Goal: Task Accomplishment & Management: Use online tool/utility

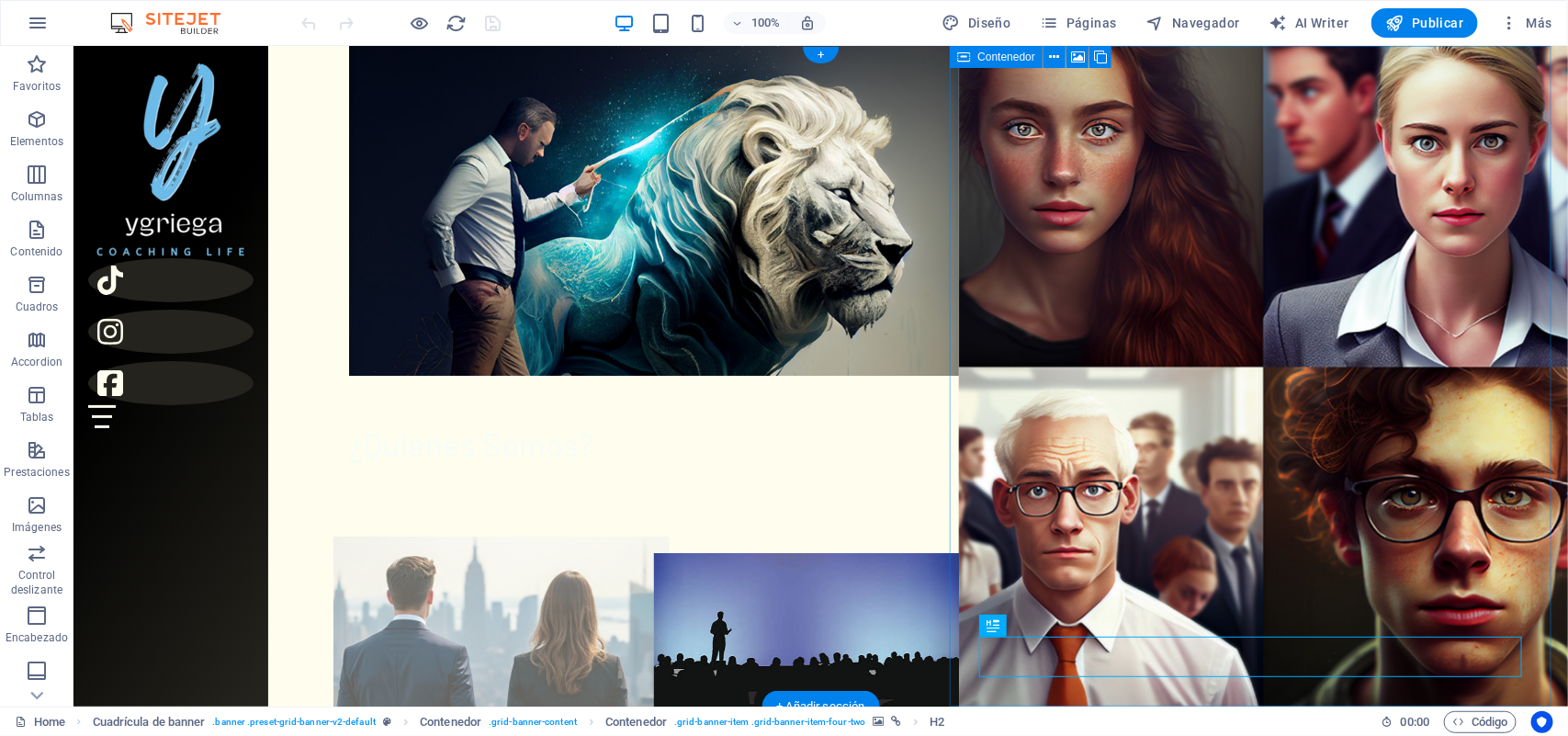
click at [436, 535] on figure at bounding box center [500, 716] width 336 height 362
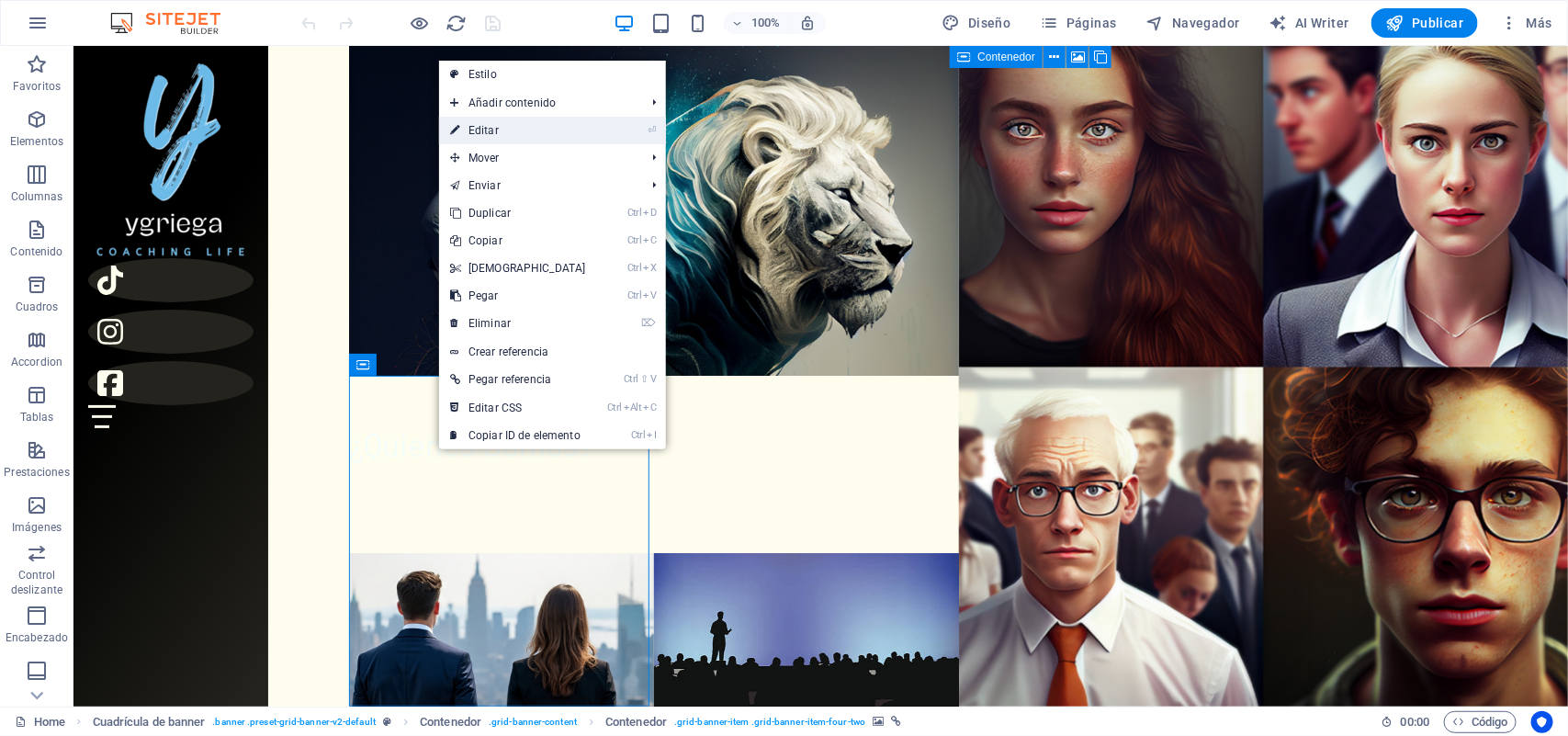
click at [481, 130] on link "⏎ Editar" at bounding box center [518, 130] width 158 height 28
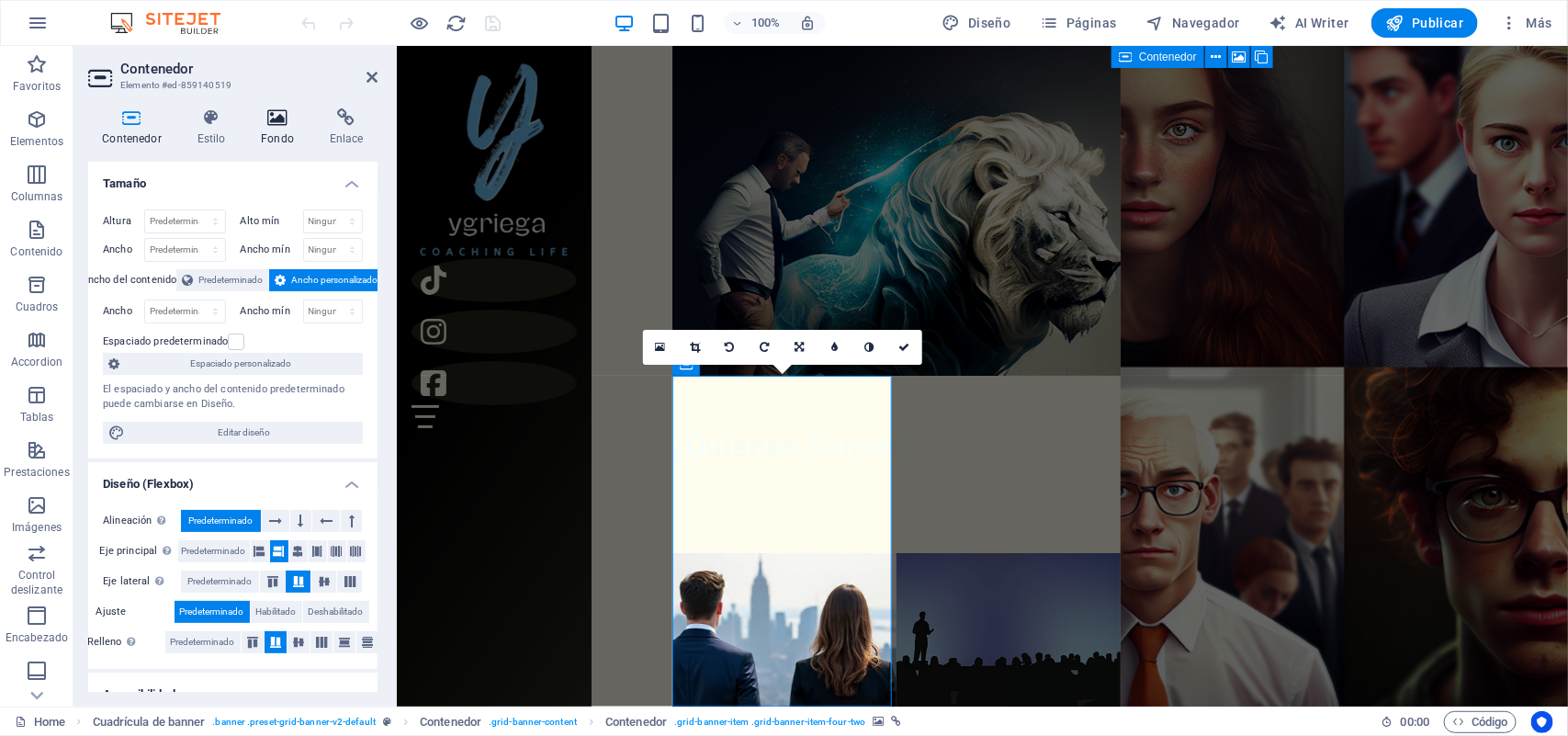
click at [273, 122] on icon at bounding box center [278, 118] width 61 height 19
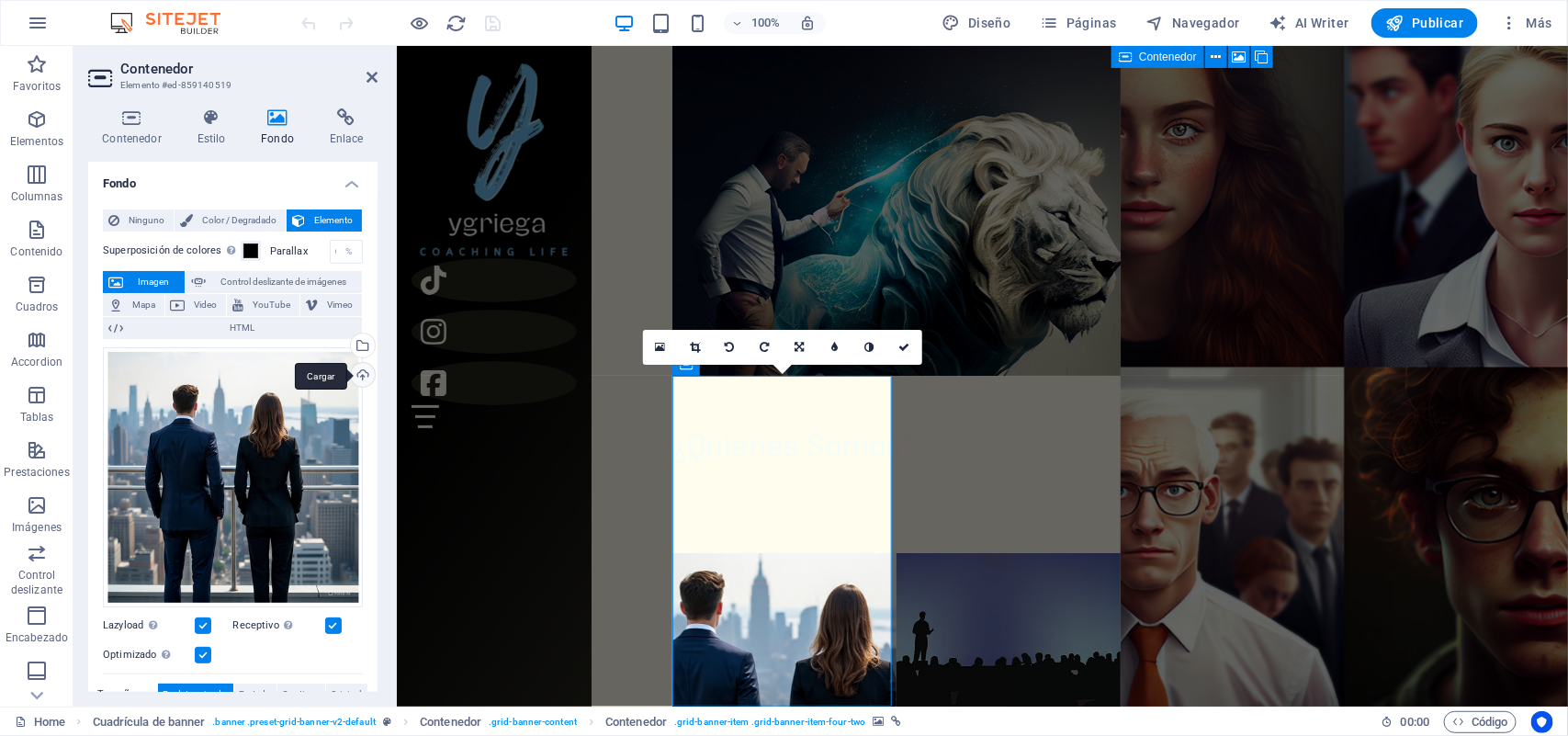
click at [360, 370] on div "Cargar" at bounding box center [362, 376] width 28 height 28
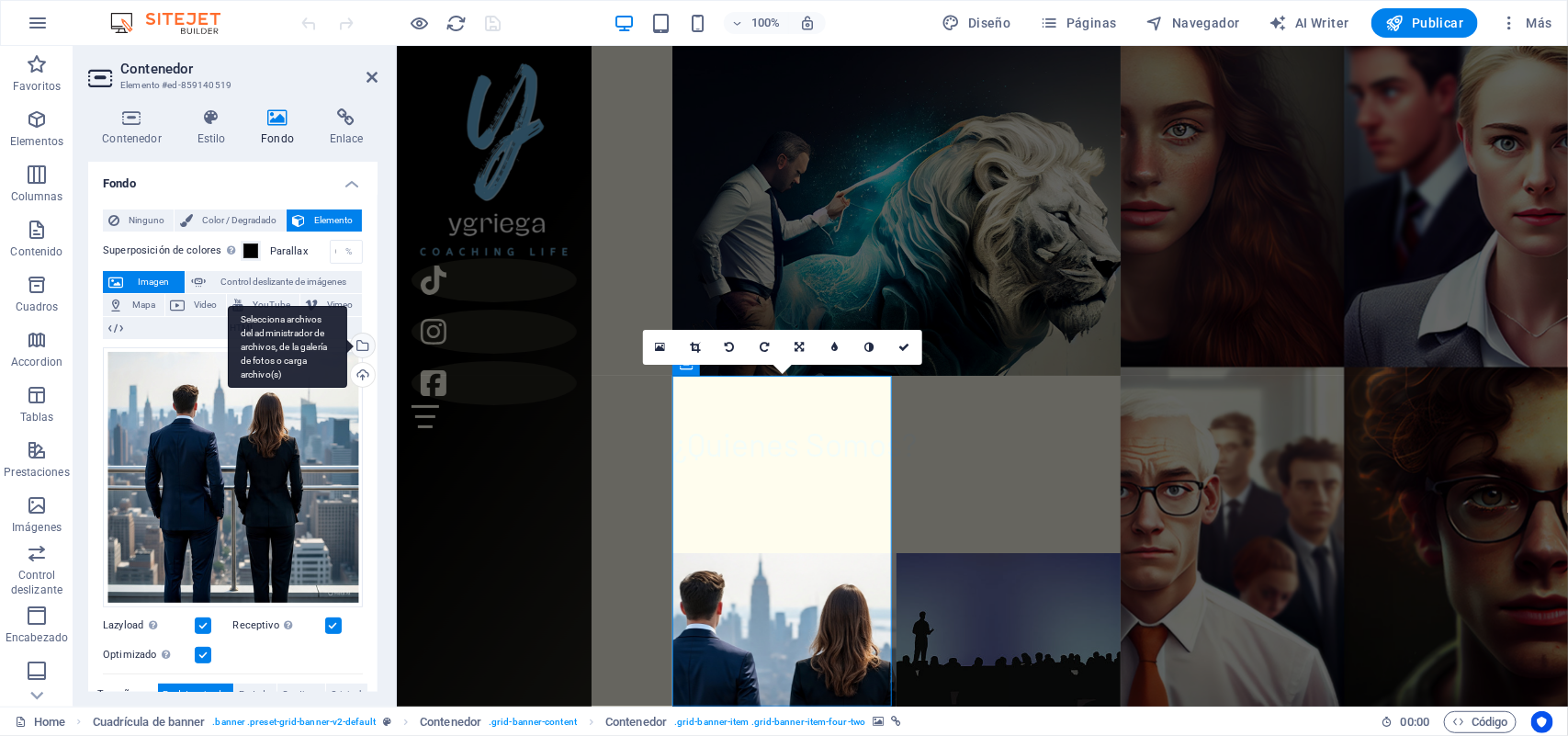
click at [360, 345] on div "Selecciona archivos del administrador de archivos, de la galería de fotos o car…" at bounding box center [362, 348] width 28 height 28
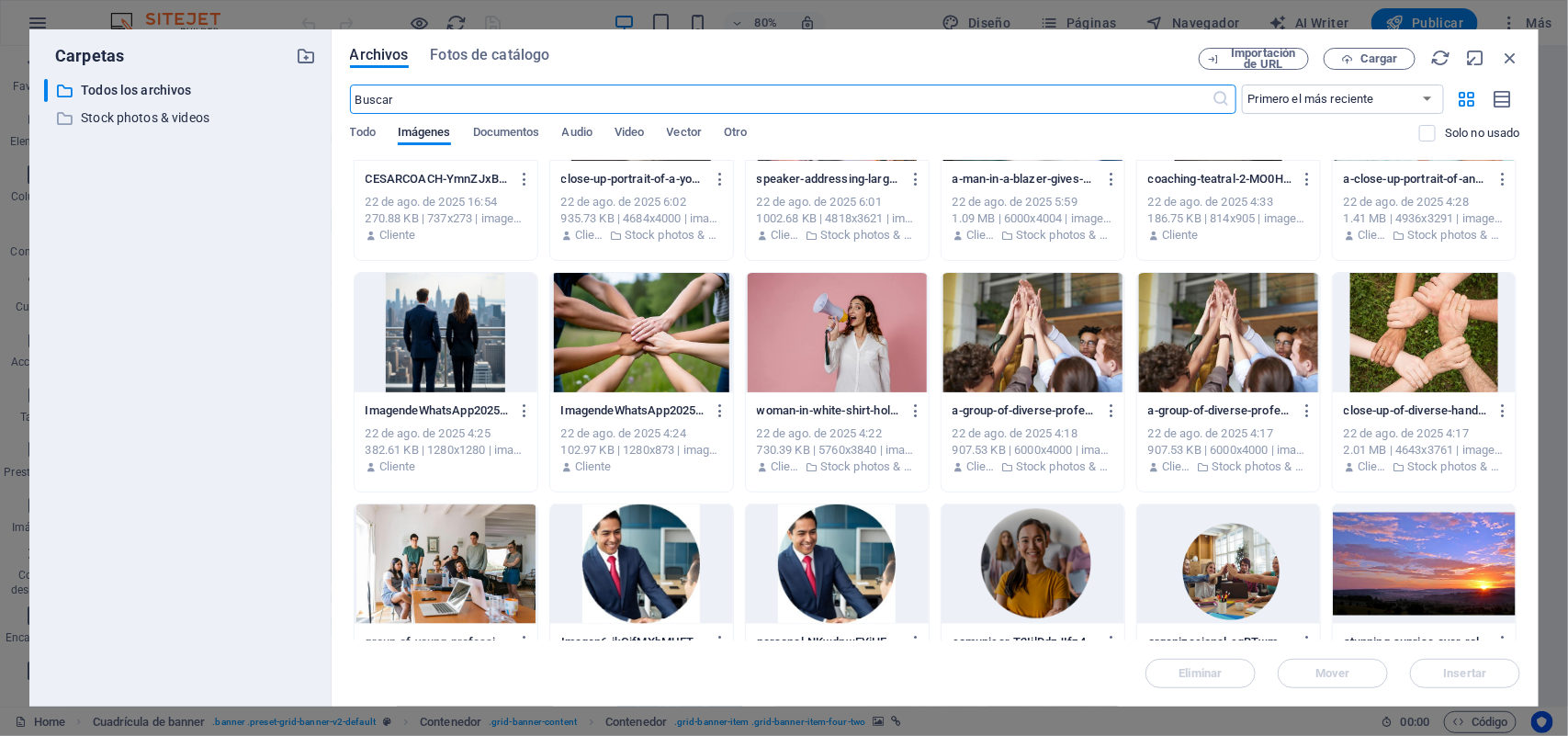
scroll to position [1056, 0]
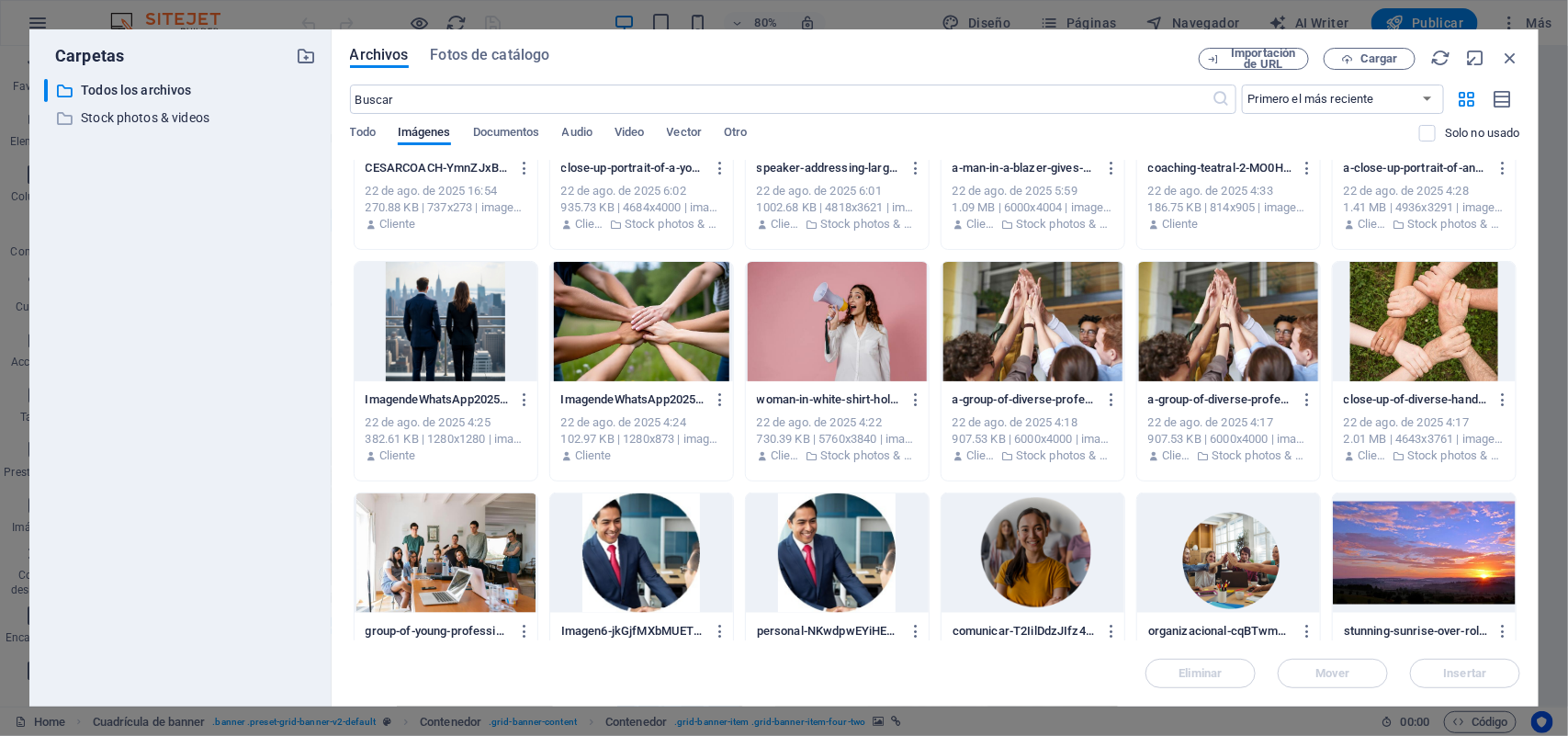
drag, startPoint x: 1520, startPoint y: 443, endPoint x: 1522, endPoint y: 488, distance: 45.0
click at [1522, 488] on div "Archivos Fotos de catálogo Importación de URL Cargar ​ Primero el más reciente …" at bounding box center [935, 368] width 1206 height 677
drag, startPoint x: 1517, startPoint y: 474, endPoint x: 1527, endPoint y: 535, distance: 61.8
click at [1527, 535] on div "Archivos Fotos de catálogo Importación de URL Cargar ​ Primero el más reciente …" at bounding box center [935, 368] width 1206 height 677
drag, startPoint x: 1516, startPoint y: 445, endPoint x: 1514, endPoint y: 457, distance: 12.2
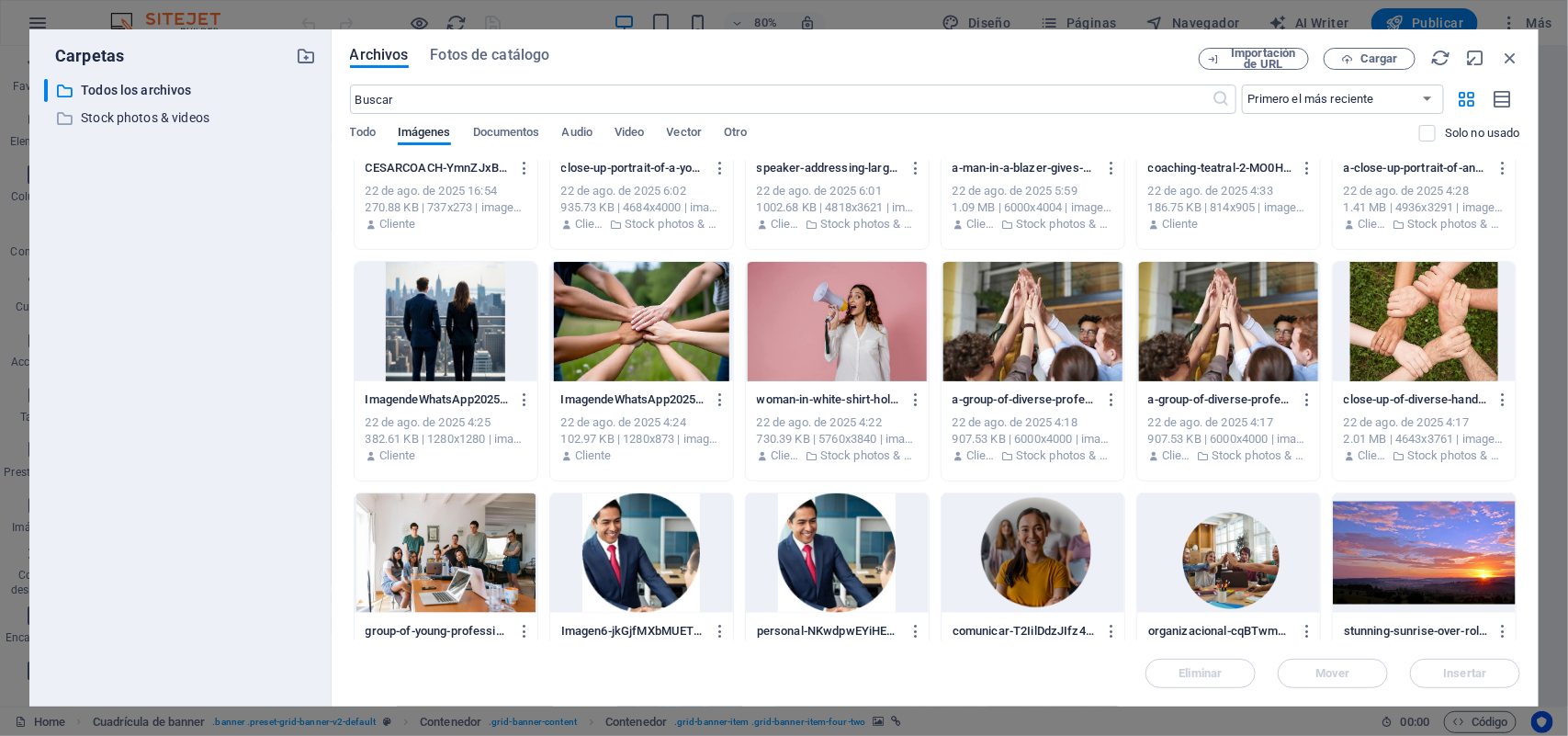
click at [1516, 475] on div "two-male-clowns-with-red-noses-perform-expressively-on-stage-adding-humor-and-c…" at bounding box center [934, 256] width 1170 height 2303
click at [1522, 480] on div "Archivos Fotos de catálogo Importación de URL Cargar ​ Primero el más reciente …" at bounding box center [935, 368] width 1206 height 677
click at [1525, 473] on div "Archivos Fotos de catálogo Importación de URL Cargar ​ Primero el más reciente …" at bounding box center [935, 368] width 1206 height 677
click at [1522, 478] on div "Archivos Fotos de catálogo Importación de URL Cargar ​ Primero el más reciente …" at bounding box center [935, 368] width 1206 height 677
drag, startPoint x: 1520, startPoint y: 439, endPoint x: 1511, endPoint y: 443, distance: 9.8
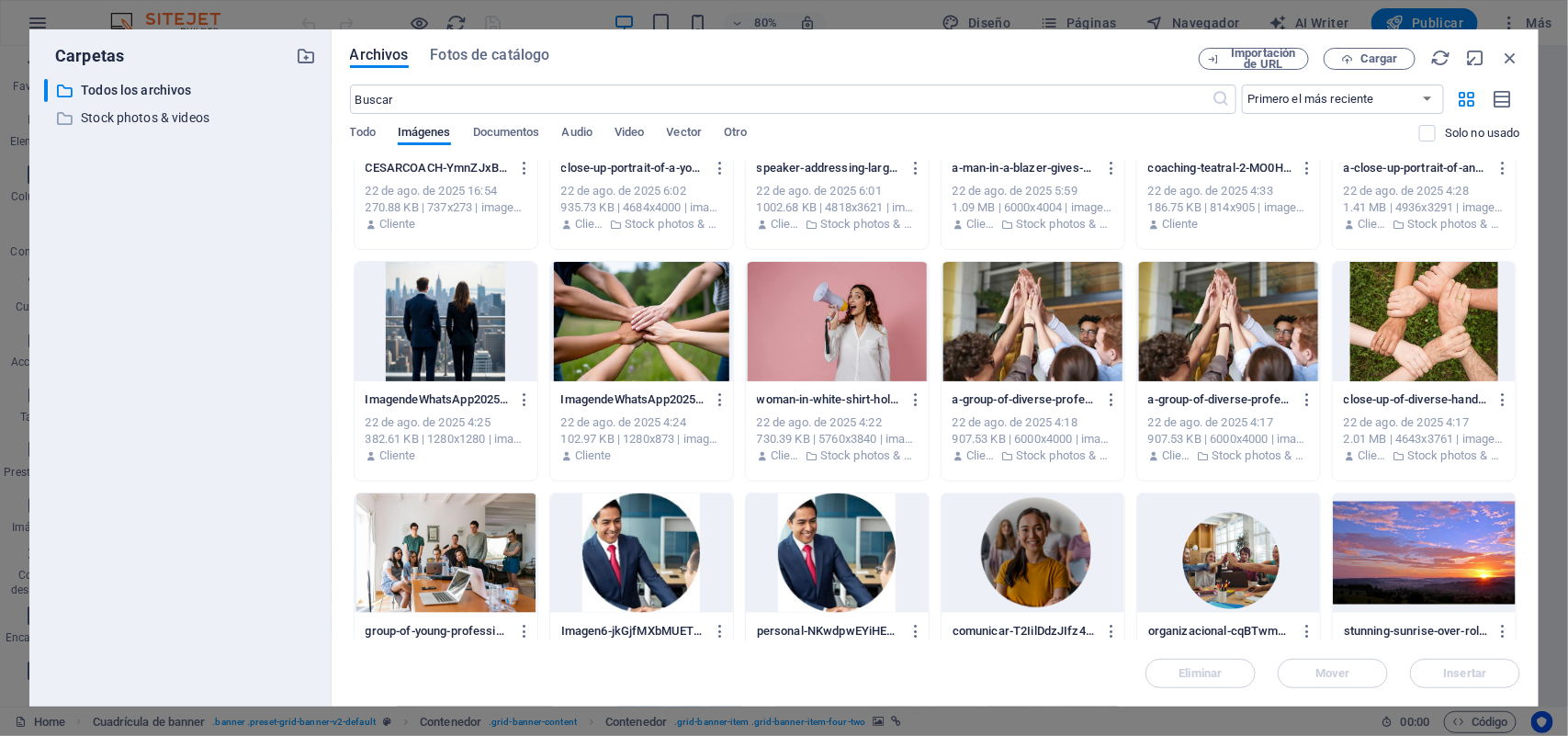
click at [1524, 466] on div "Archivos Fotos de catálogo Importación de URL Cargar ​ Primero el más reciente …" at bounding box center [935, 368] width 1206 height 677
click at [1509, 442] on div "close-up-of-diverse-hands-forming-a-connection-symbolizing-teamwork-and-unity-o…" at bounding box center [1424, 427] width 183 height 94
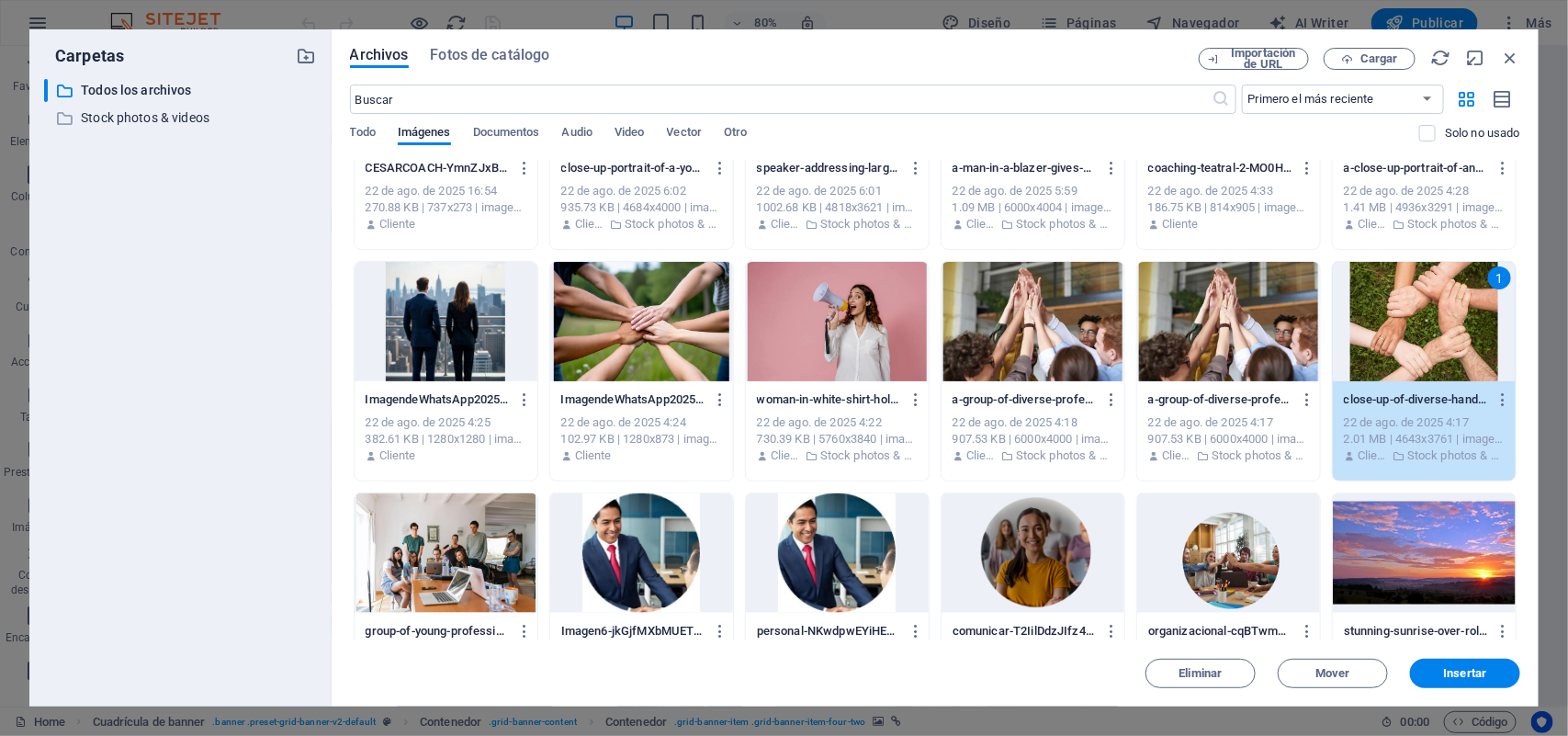
drag, startPoint x: 1520, startPoint y: 443, endPoint x: 1522, endPoint y: 496, distance: 53.0
click at [1522, 496] on div "Archivos Fotos de catálogo Importación de URL Cargar ​ Primero el más reciente …" at bounding box center [935, 368] width 1206 height 677
click at [1240, 581] on div at bounding box center [1228, 553] width 183 height 119
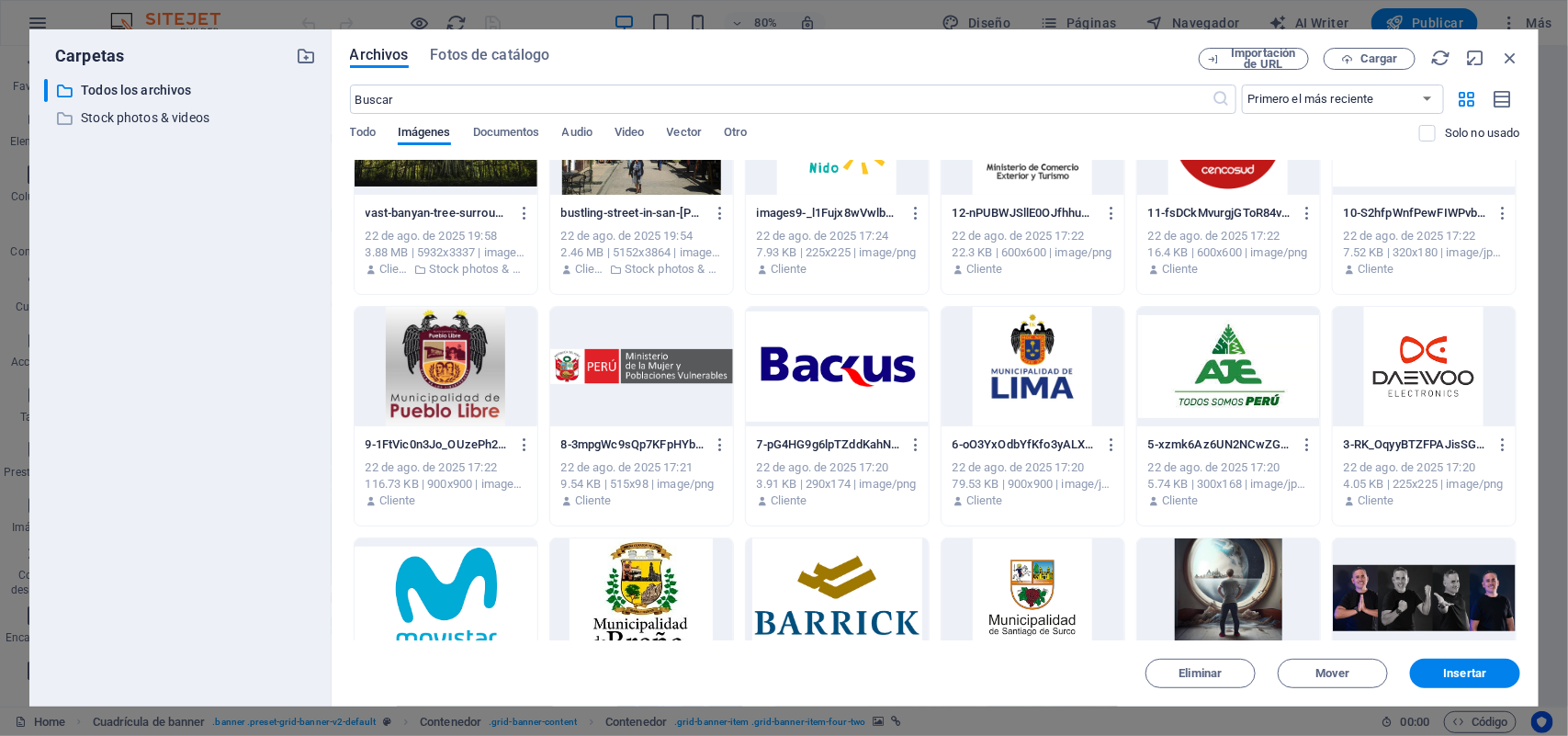
scroll to position [290, 0]
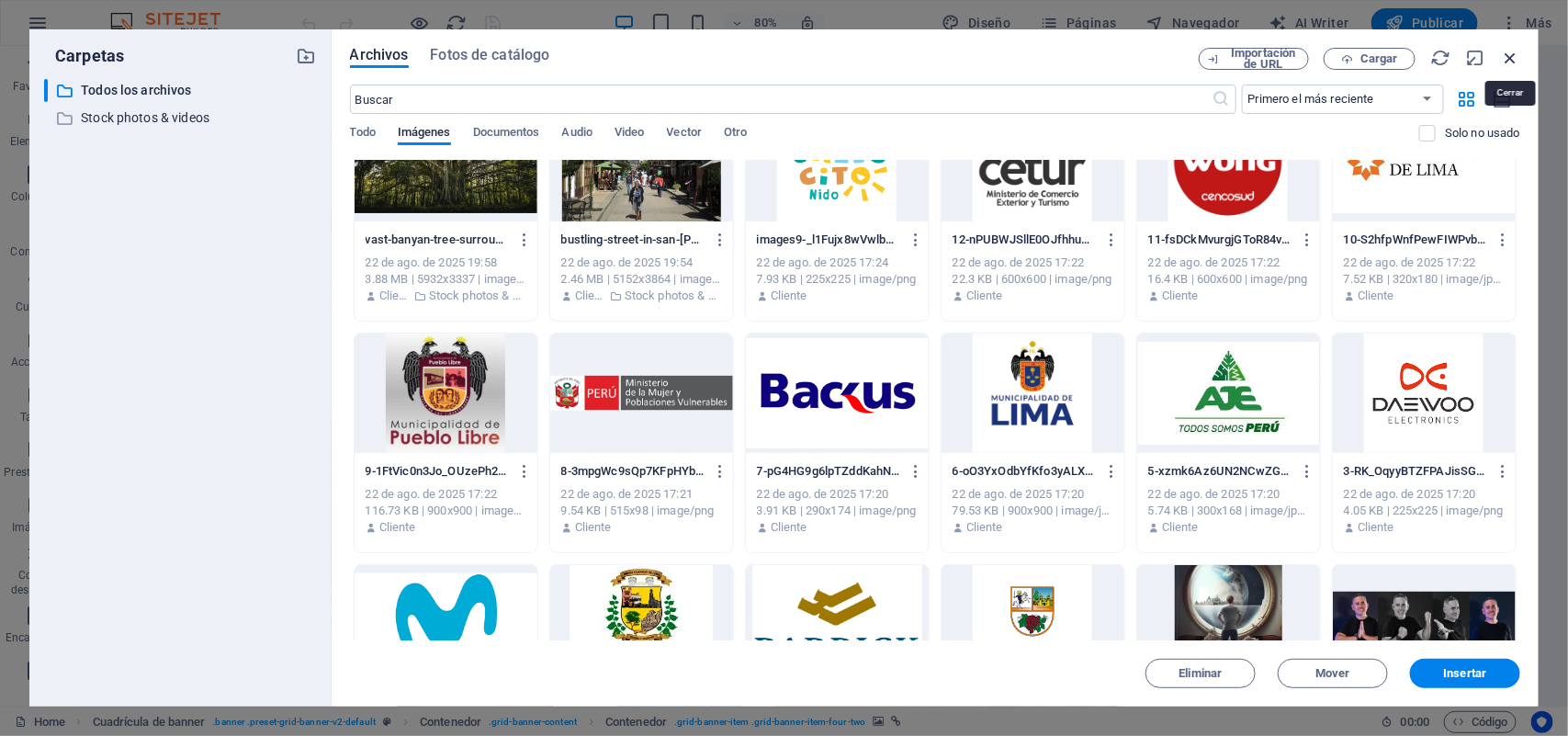
click at [1508, 57] on icon "button" at bounding box center [1510, 58] width 20 height 20
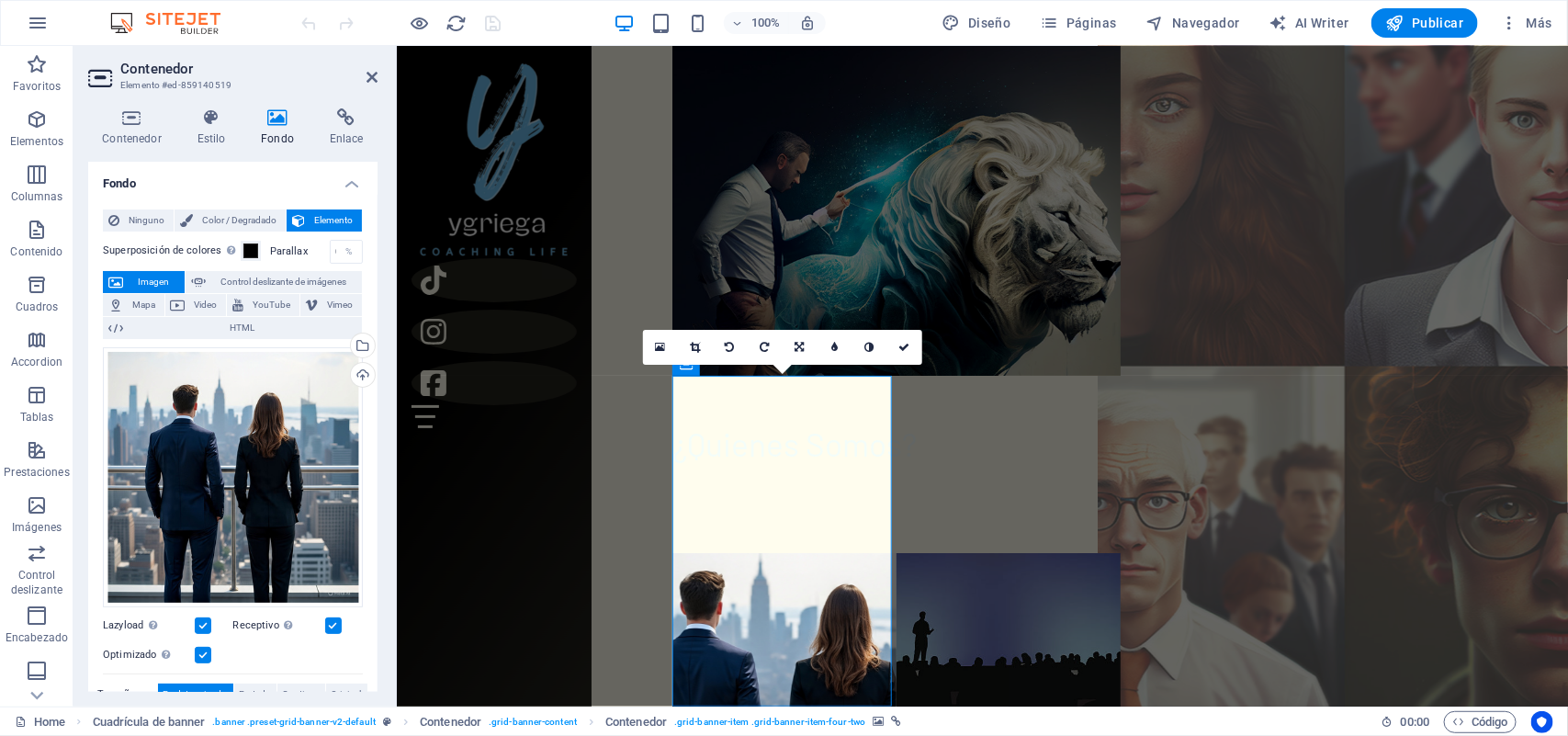
click at [1222, 374] on figure at bounding box center [1343, 375] width 493 height 727
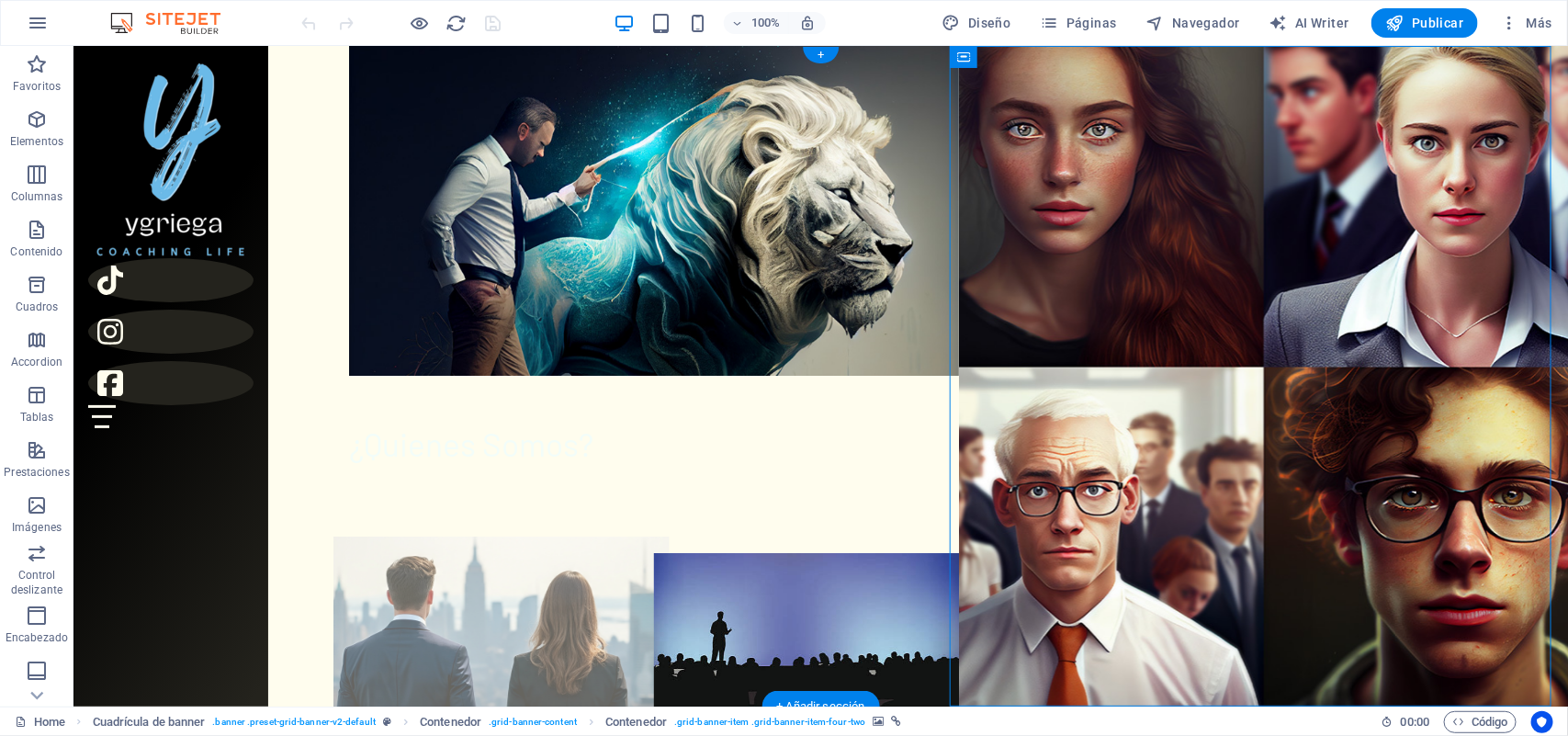
click at [529, 535] on figure at bounding box center [500, 716] width 336 height 362
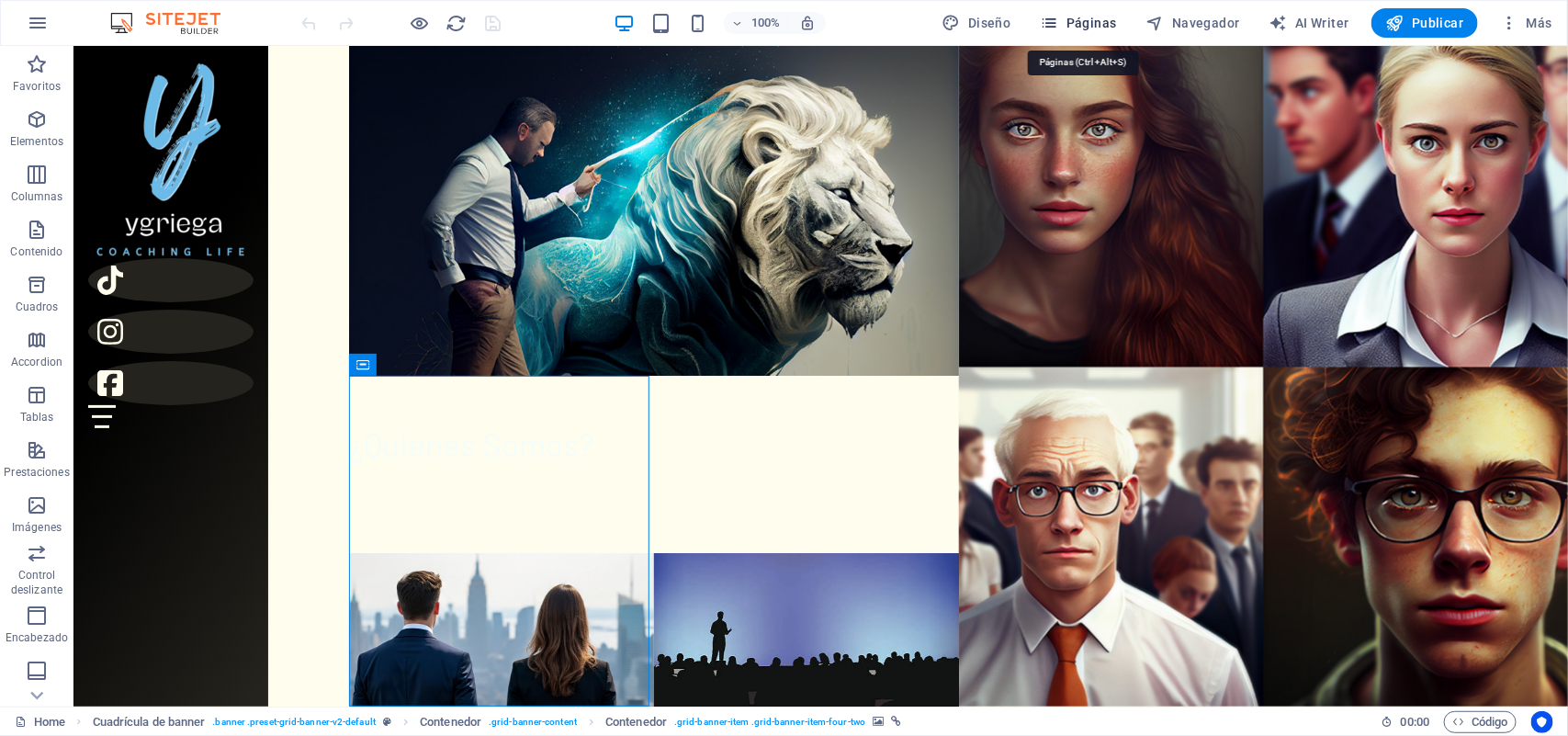
click at [1096, 23] on span "Páginas" at bounding box center [1079, 23] width 76 height 19
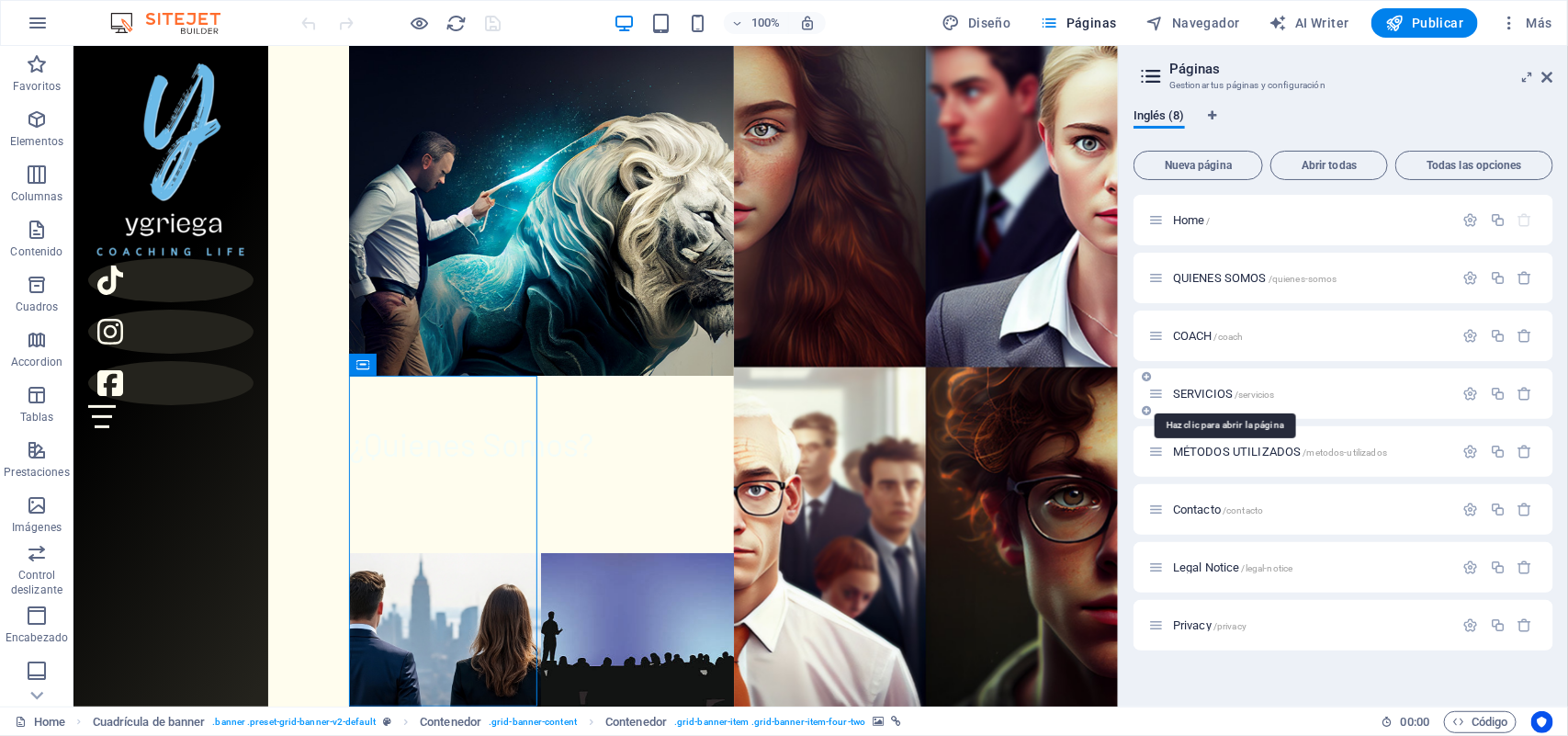
click at [1195, 388] on span "SERVICIOS /servicios" at bounding box center [1224, 393] width 102 height 14
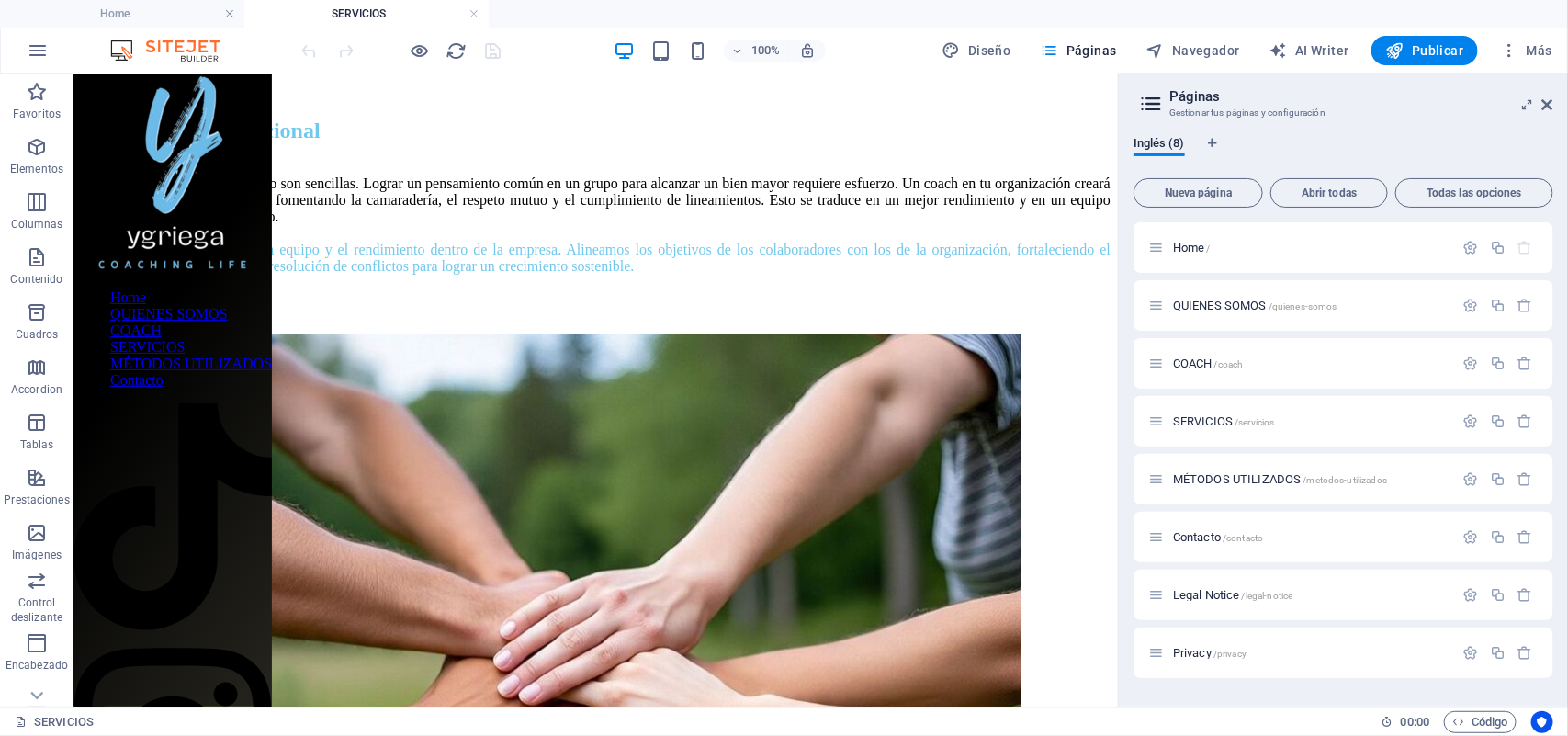
scroll to position [69, 0]
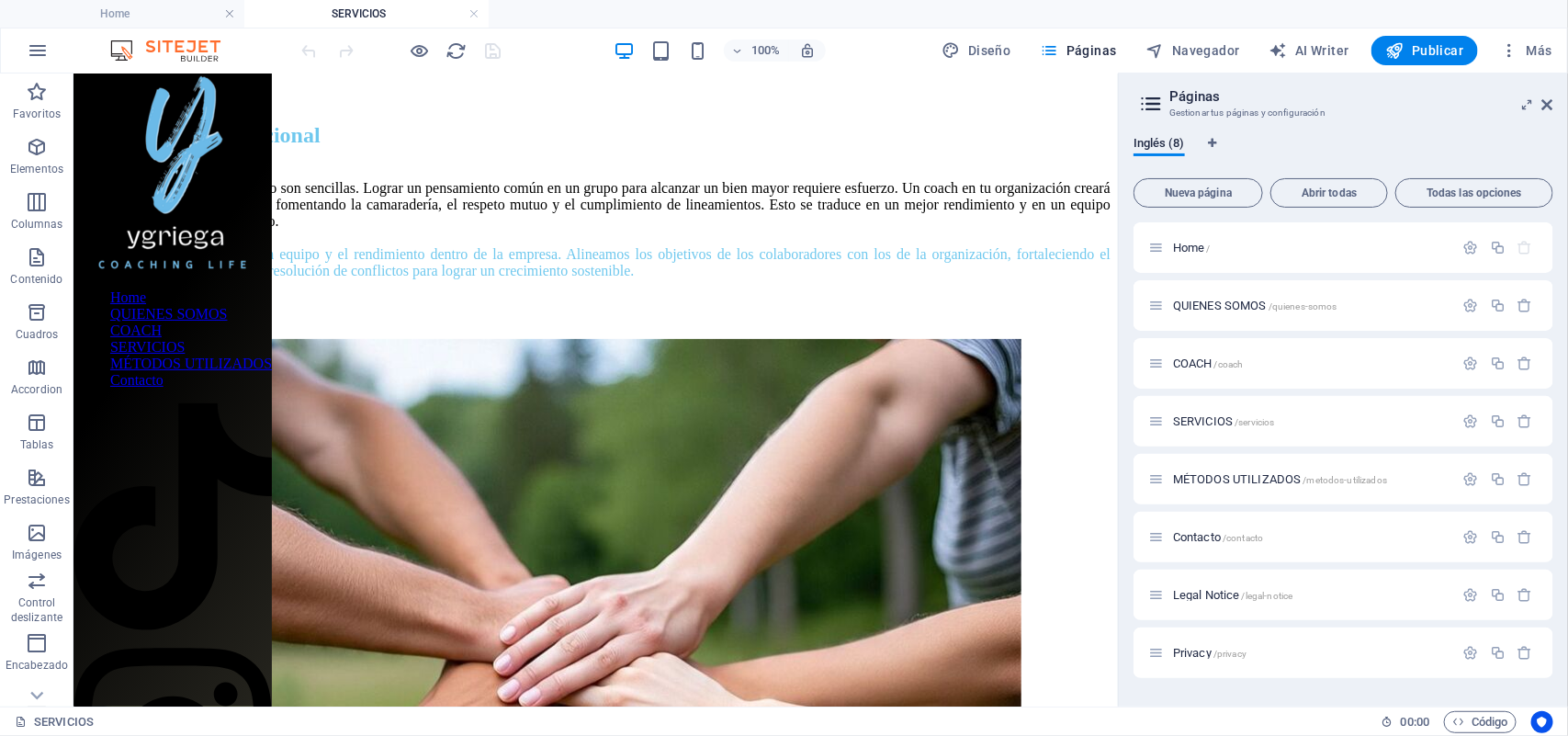
drag, startPoint x: 1108, startPoint y: 203, endPoint x: 1255, endPoint y: 291, distance: 171.3
click at [810, 126] on icon at bounding box center [809, 122] width 10 height 20
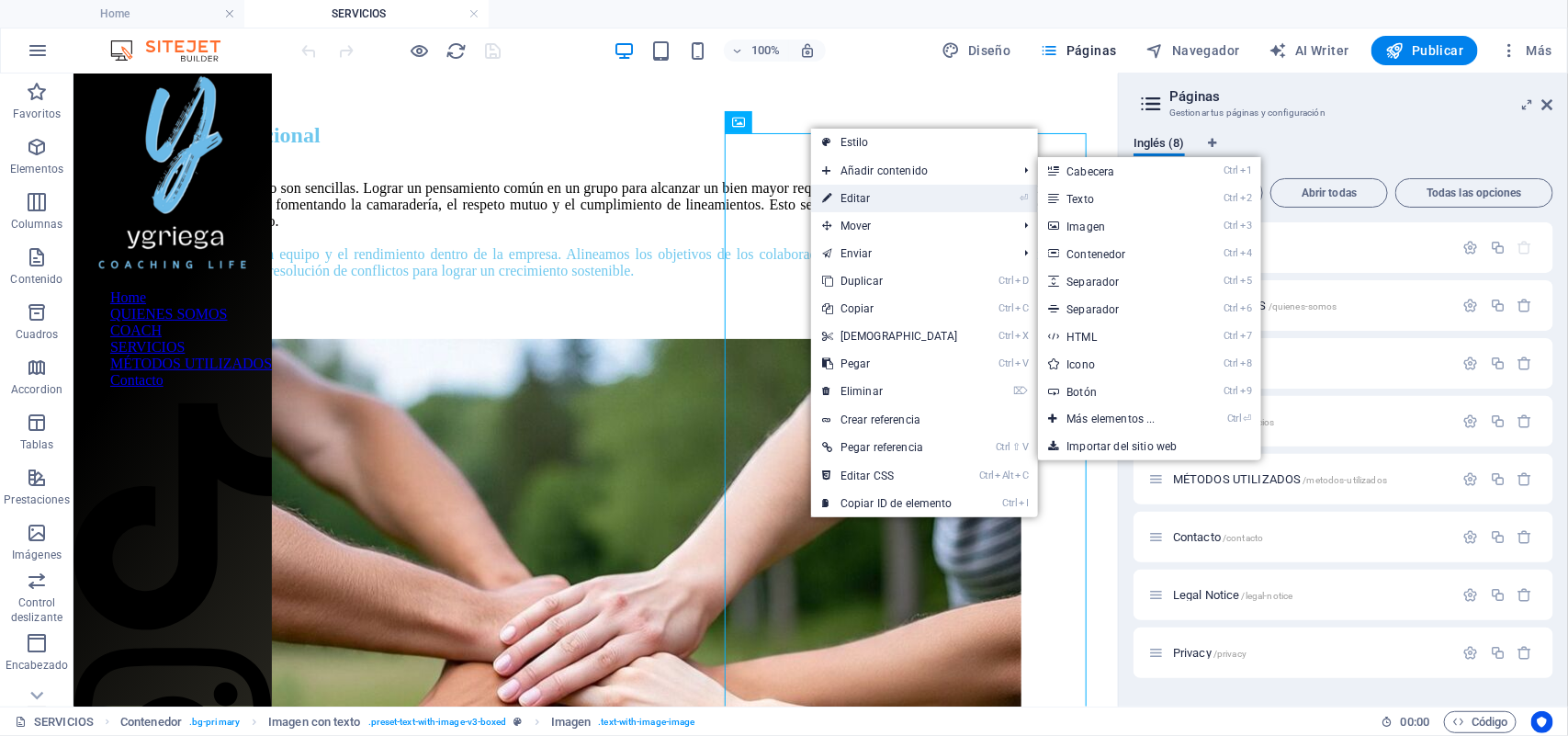
click at [837, 197] on link "⏎ Editar" at bounding box center [890, 199] width 158 height 28
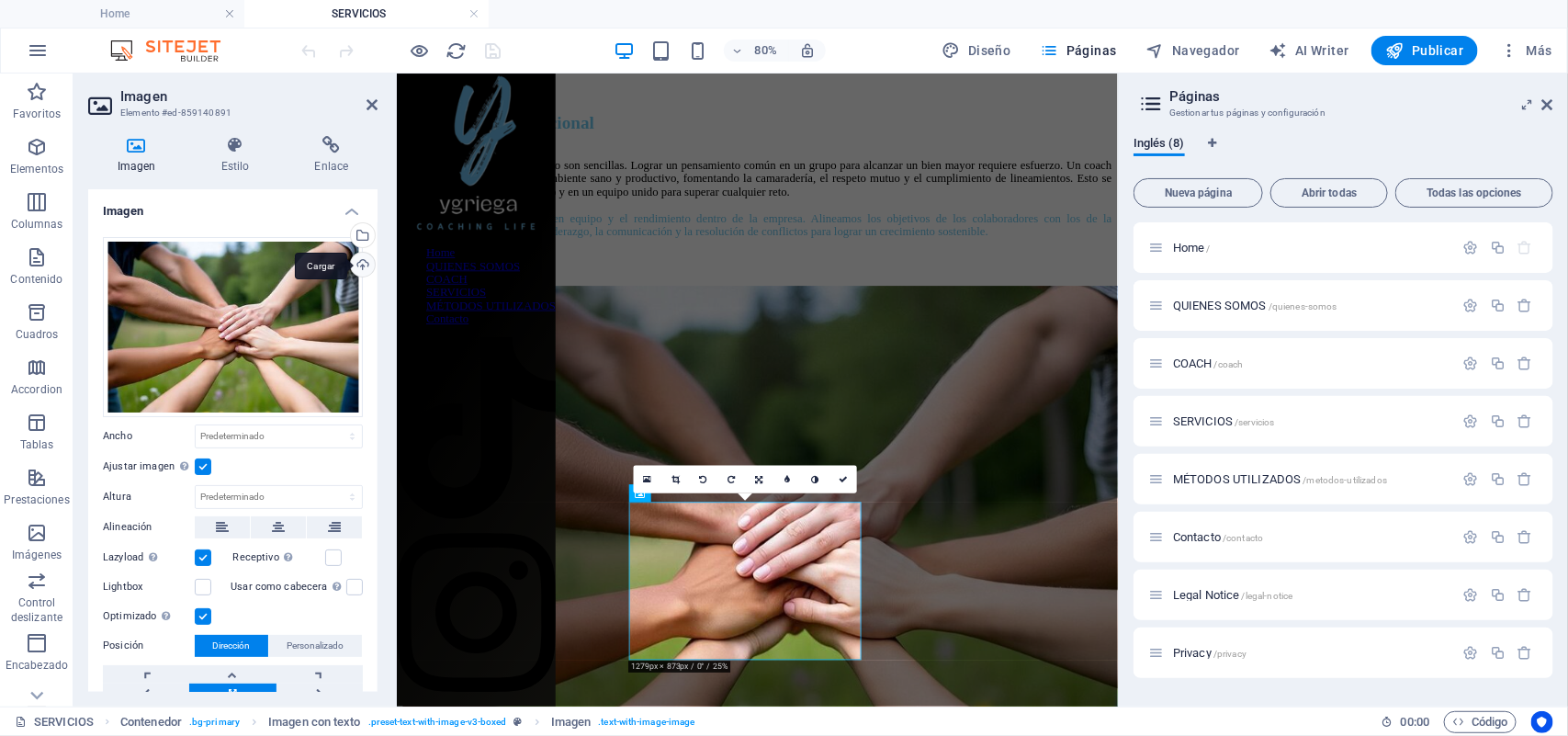
click at [358, 264] on div "Cargar" at bounding box center [362, 267] width 28 height 28
click at [359, 232] on div "Selecciona archivos del administrador de archivos, de la galería de fotos o car…" at bounding box center [362, 237] width 28 height 28
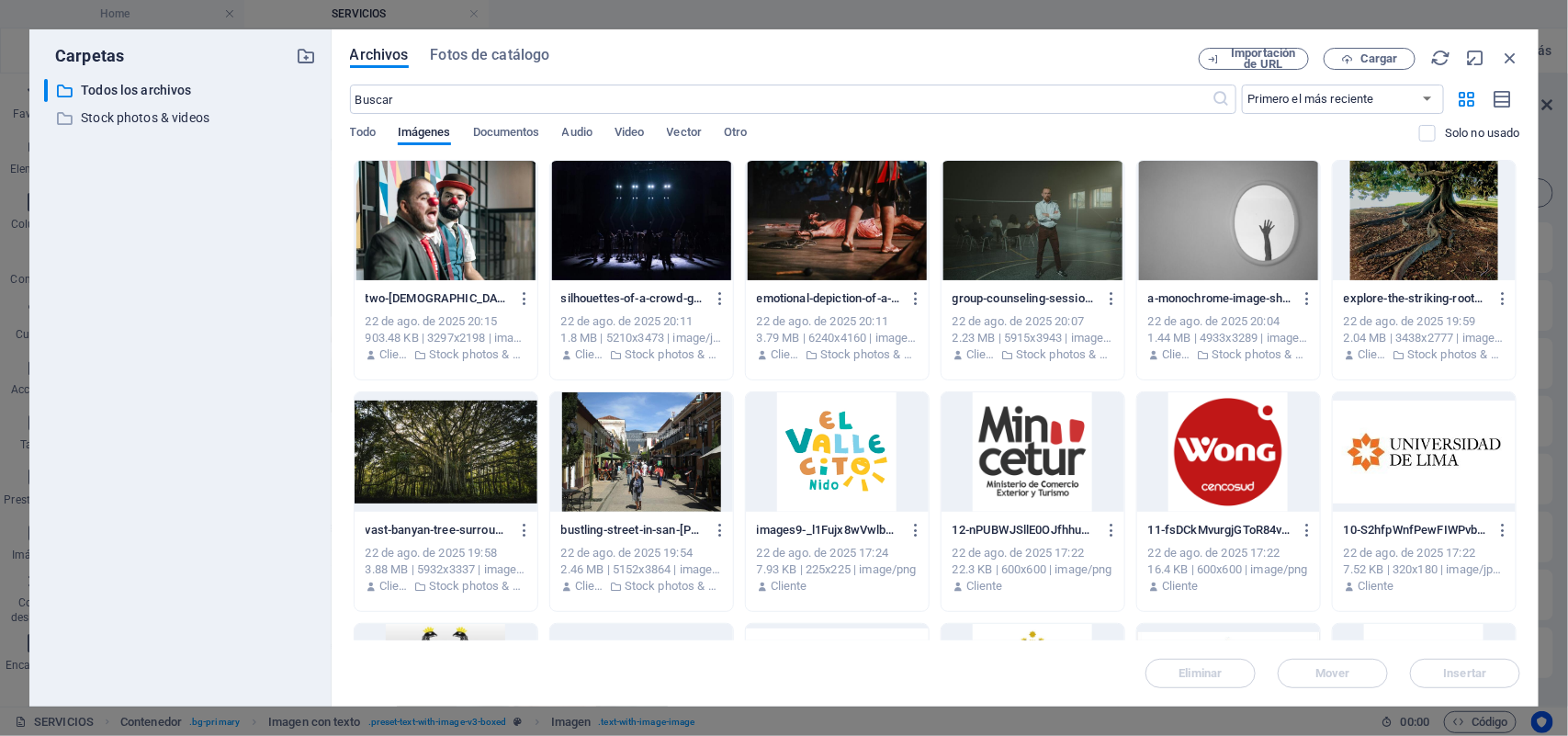
drag, startPoint x: 1521, startPoint y: 245, endPoint x: 1522, endPoint y: 304, distance: 59.0
click at [1522, 309] on div "Archivos Fotos de catálogo Importación de URL Cargar ​ Primero el más reciente …" at bounding box center [935, 368] width 1206 height 677
click at [461, 56] on span "Fotos de catálogo" at bounding box center [490, 55] width 119 height 22
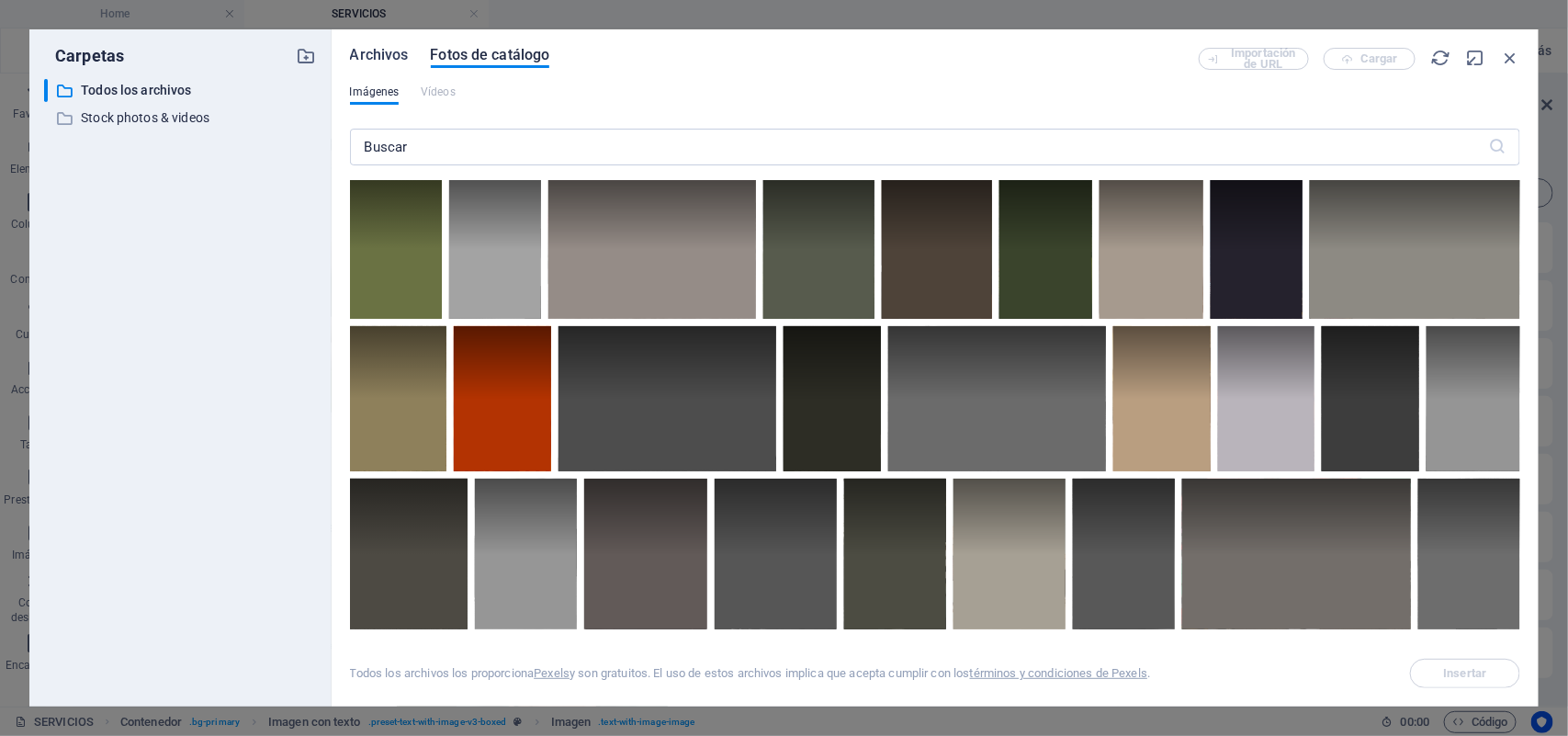
click at [389, 57] on span "Archivos" at bounding box center [378, 55] width 59 height 22
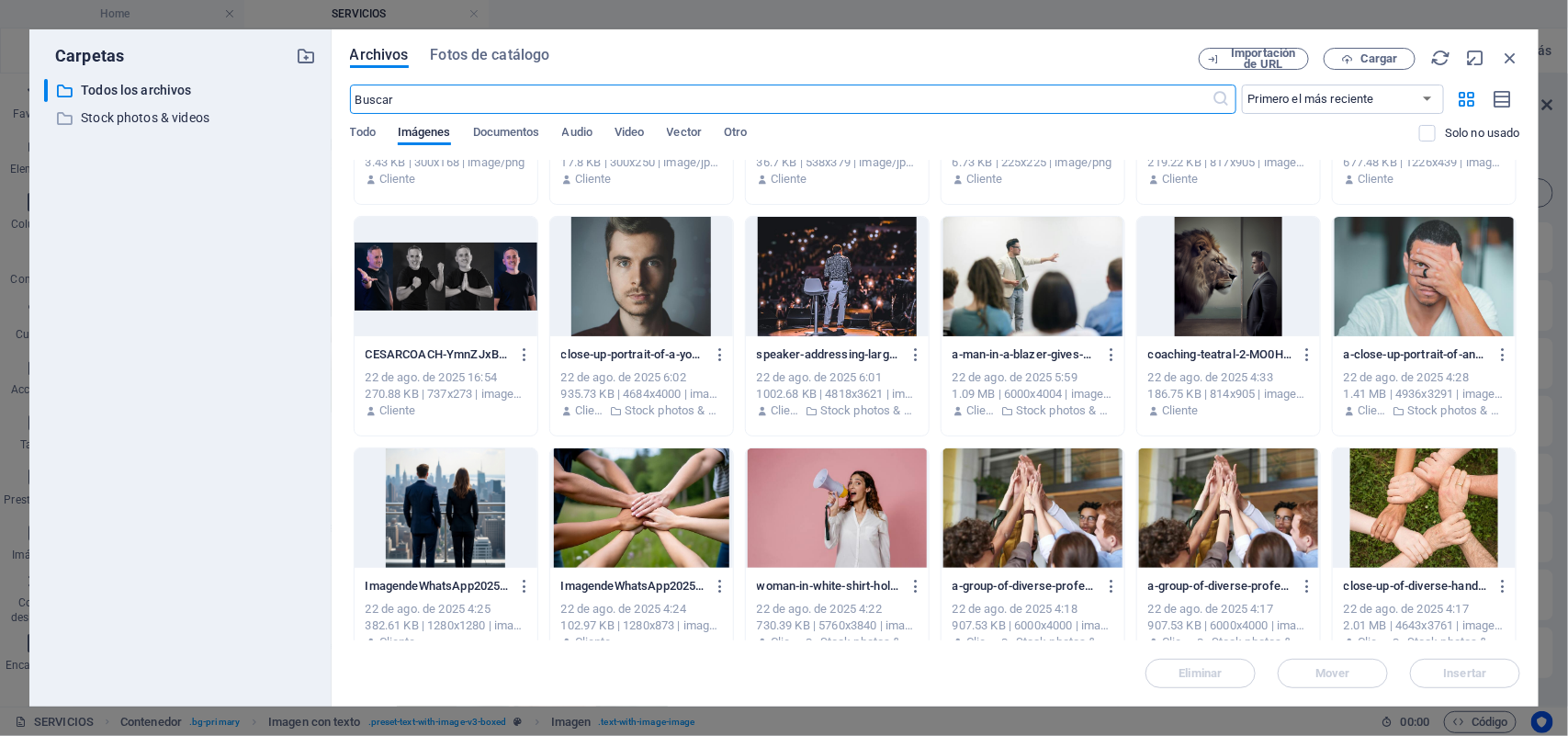
scroll to position [874, 0]
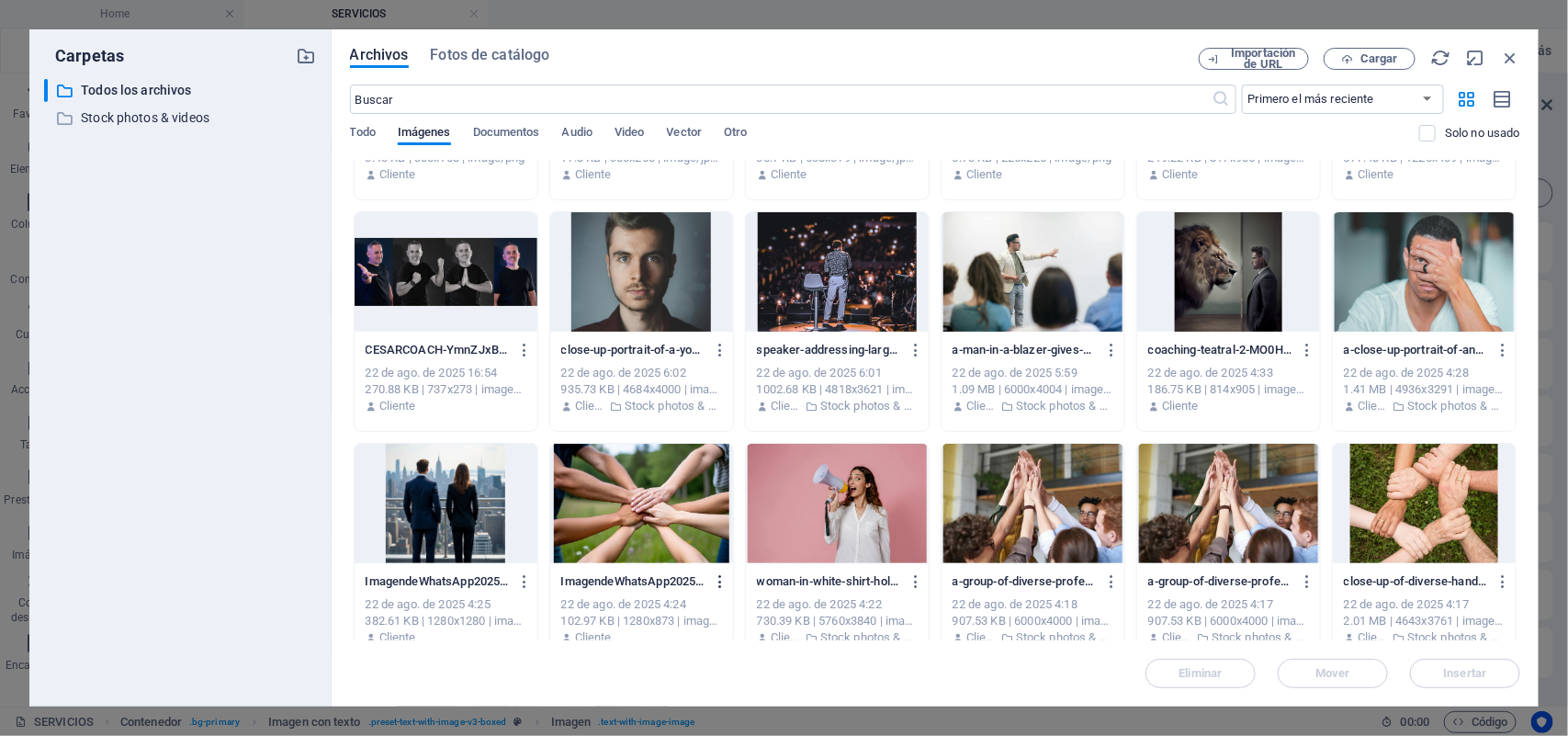
click at [721, 582] on icon "button" at bounding box center [720, 582] width 18 height 17
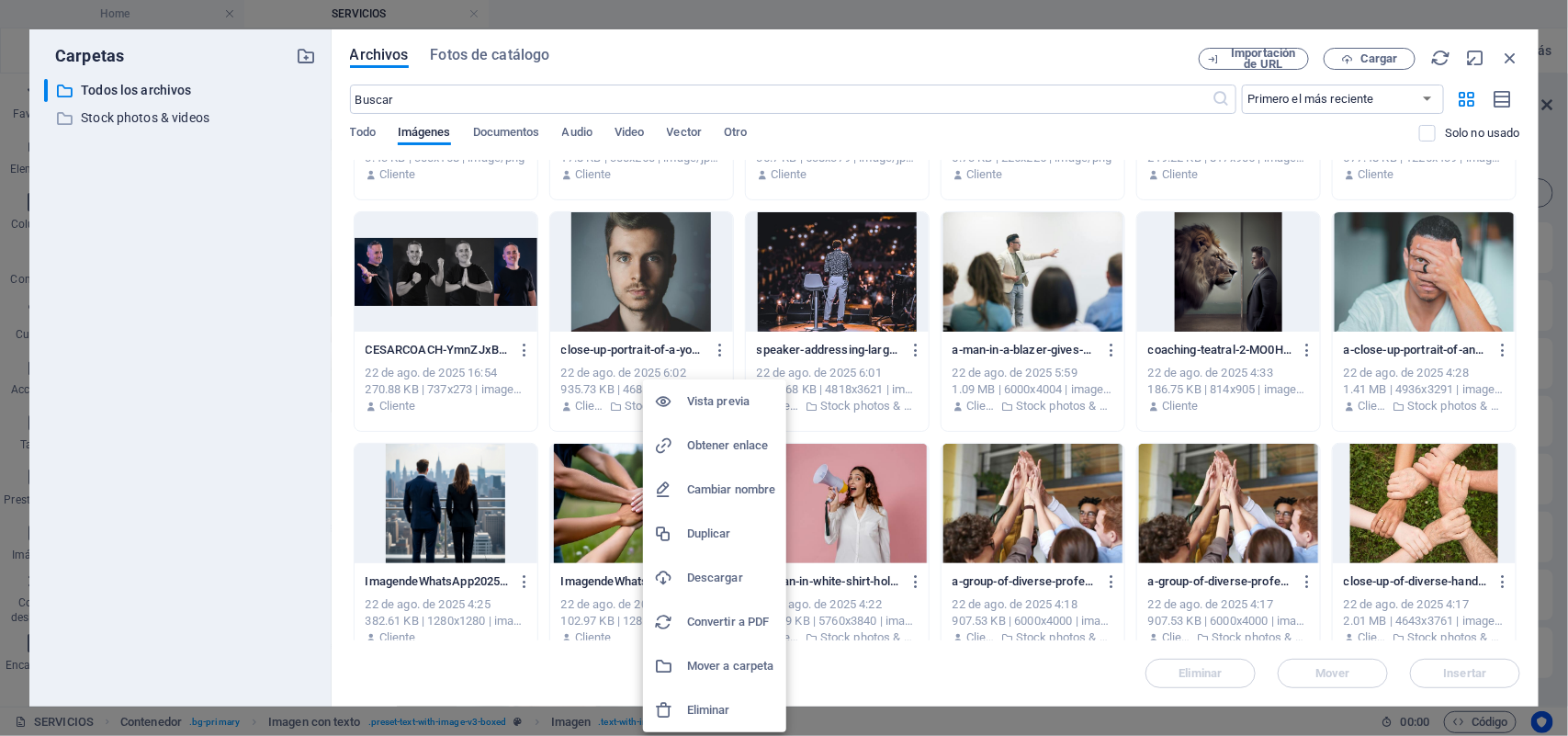
click at [705, 572] on h6 "Descargar" at bounding box center [731, 578] width 88 height 22
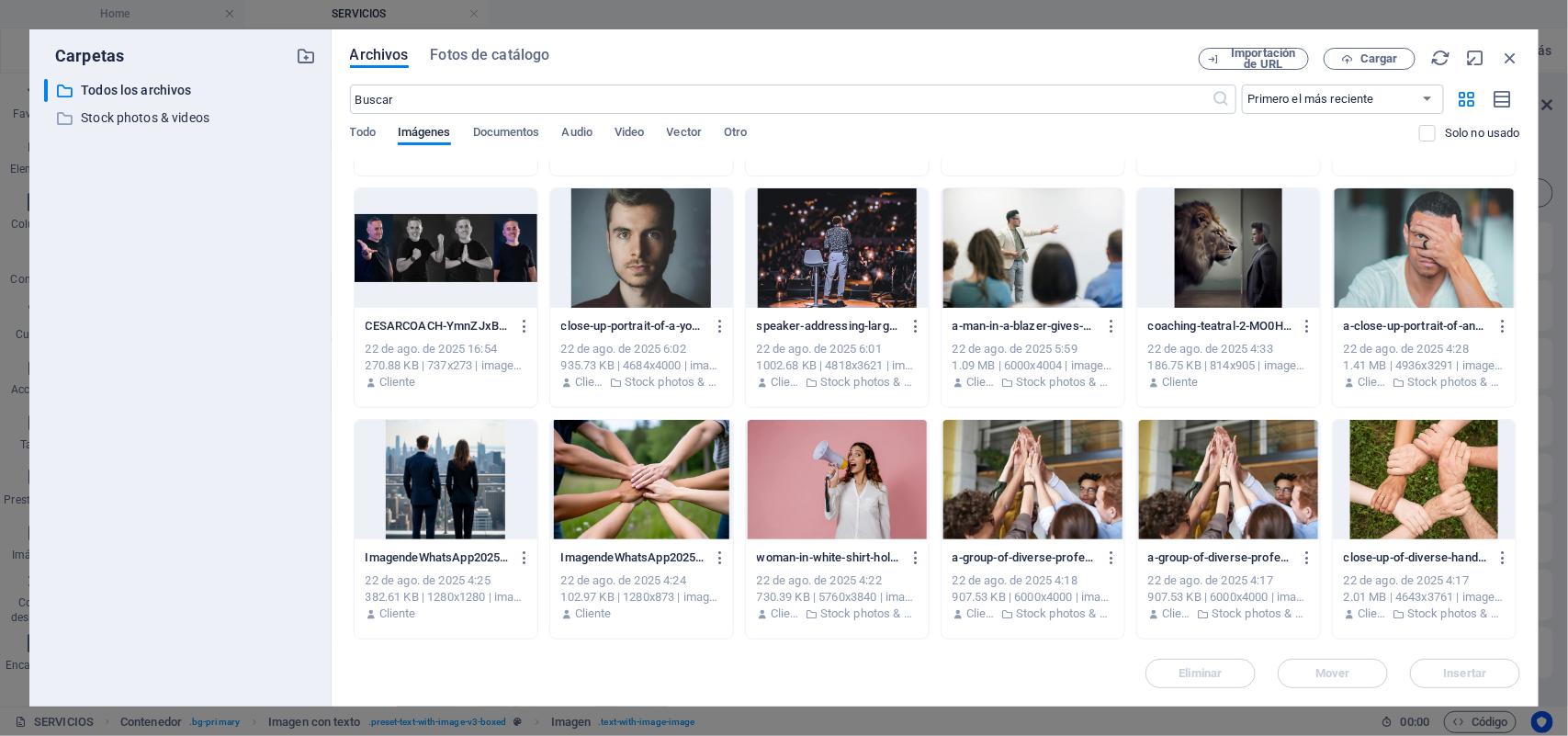
scroll to position [885, 0]
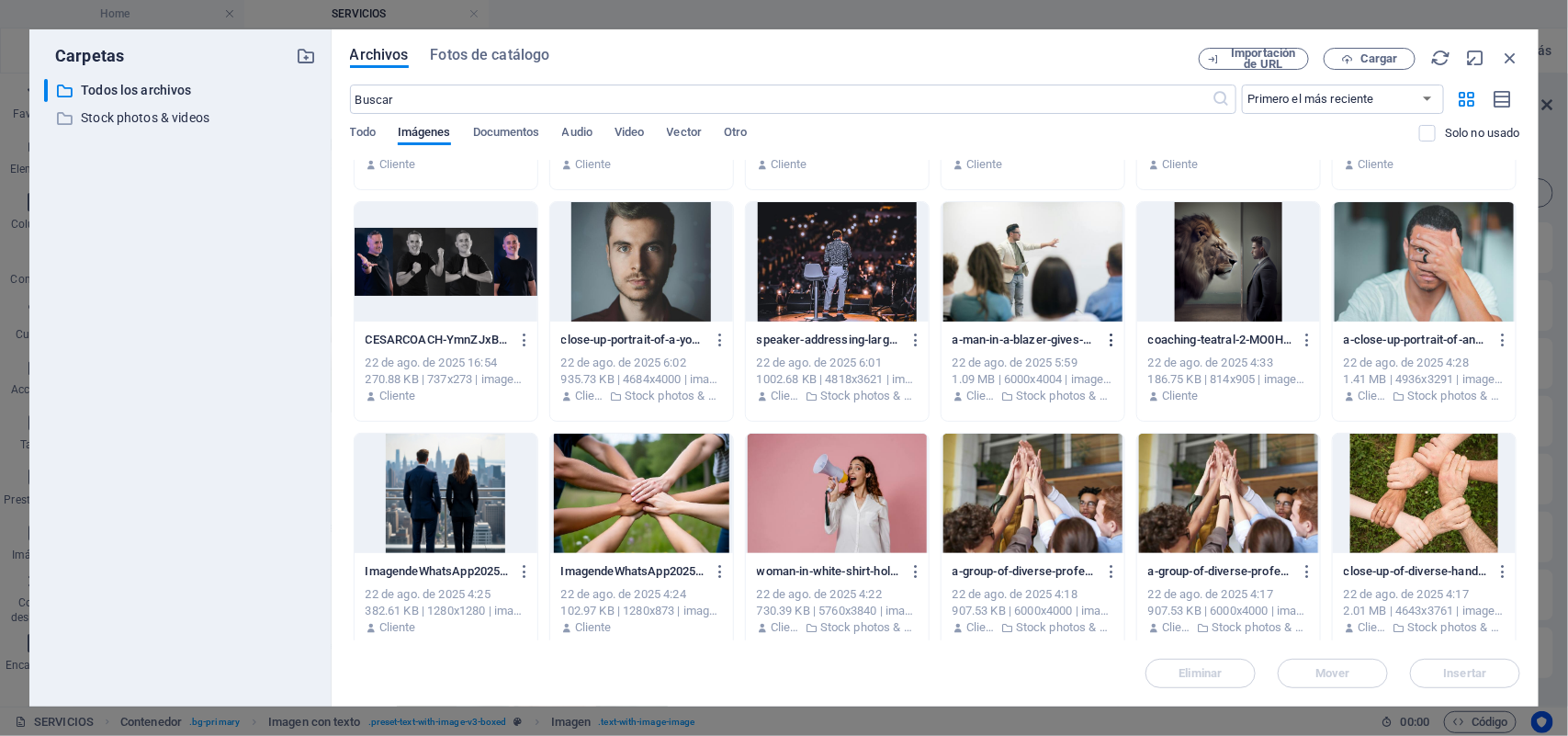
click at [1110, 340] on icon "button" at bounding box center [1112, 340] width 18 height 17
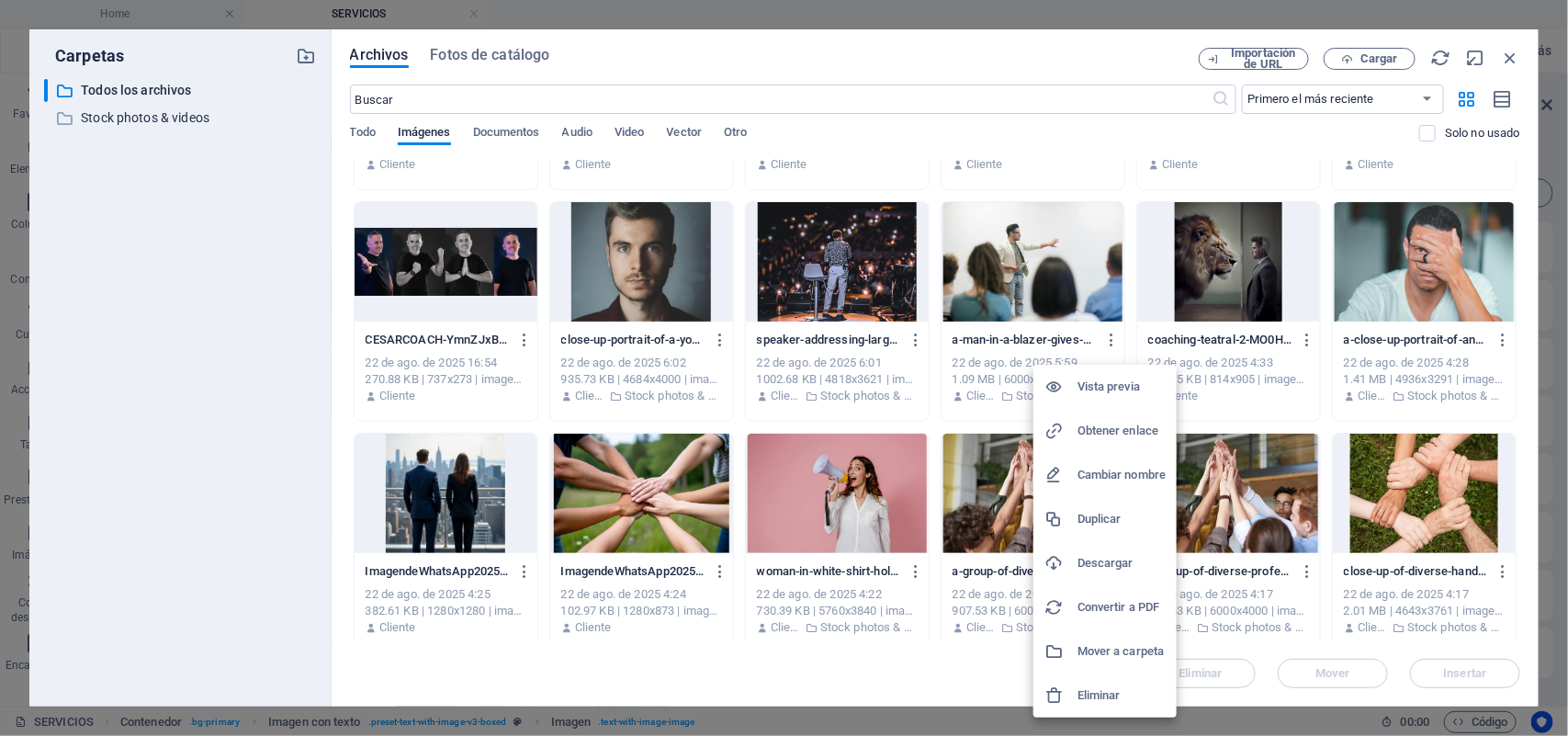
click at [1090, 561] on h6 "Descargar" at bounding box center [1121, 563] width 88 height 22
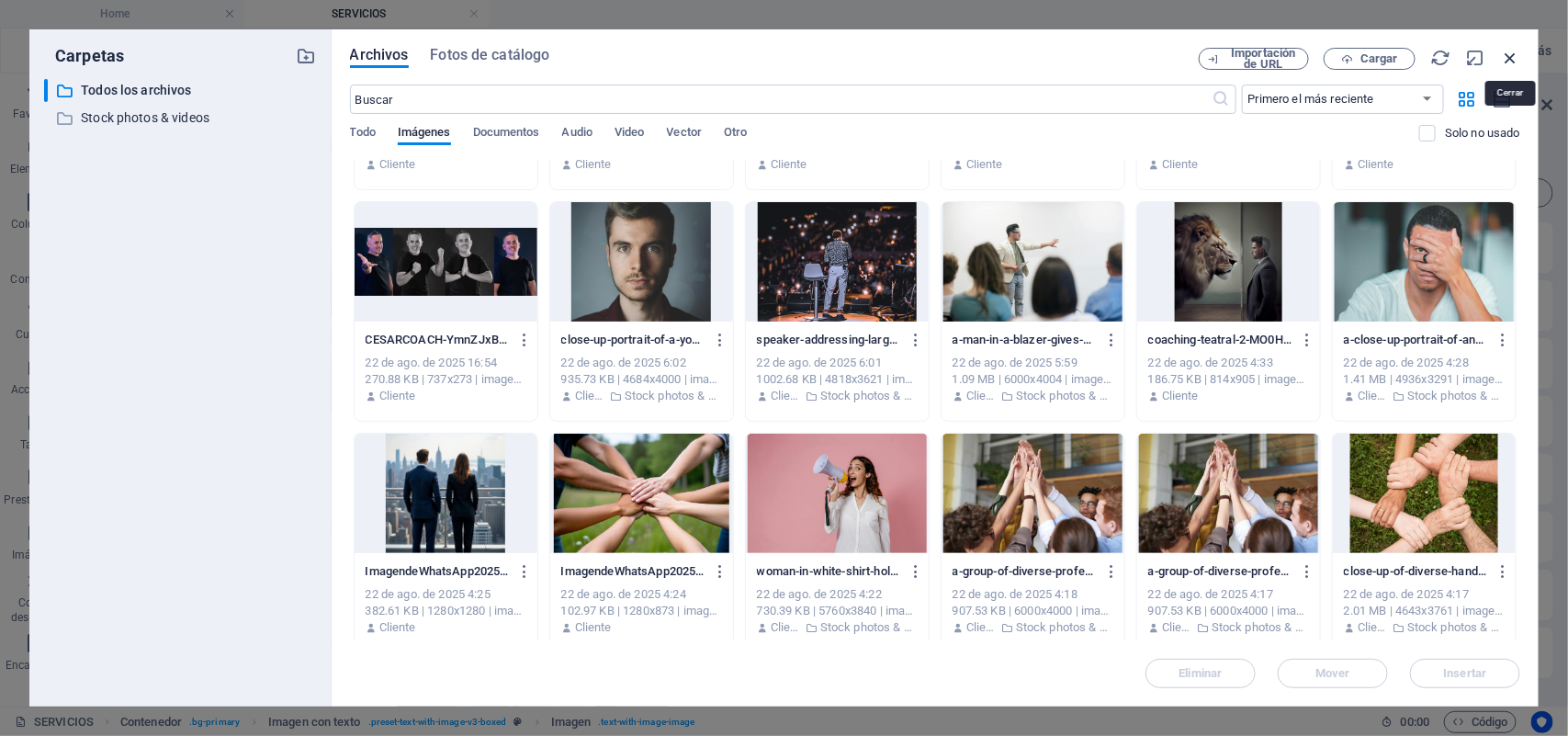
click at [1509, 52] on icon "button" at bounding box center [1510, 58] width 20 height 20
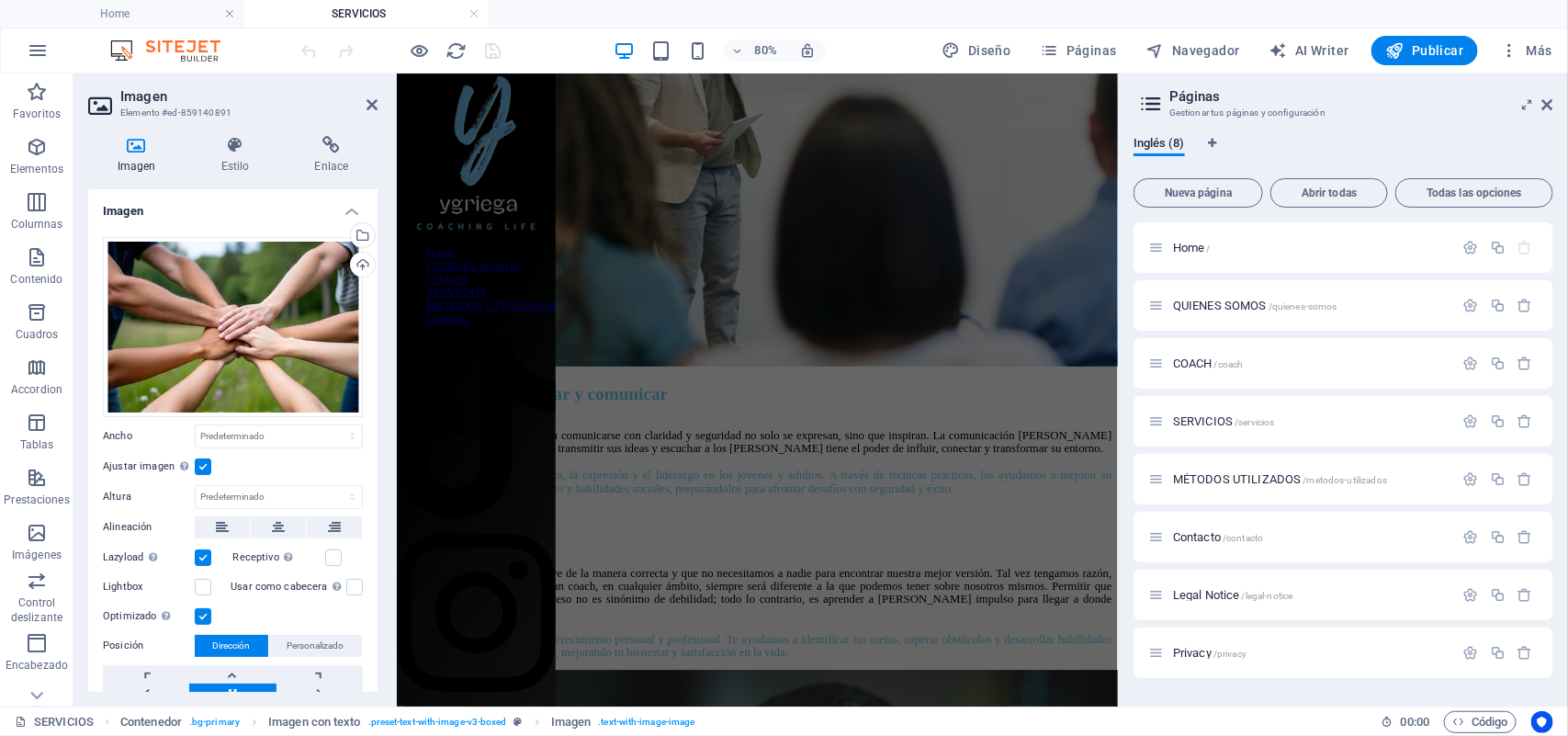
scroll to position [1209, 0]
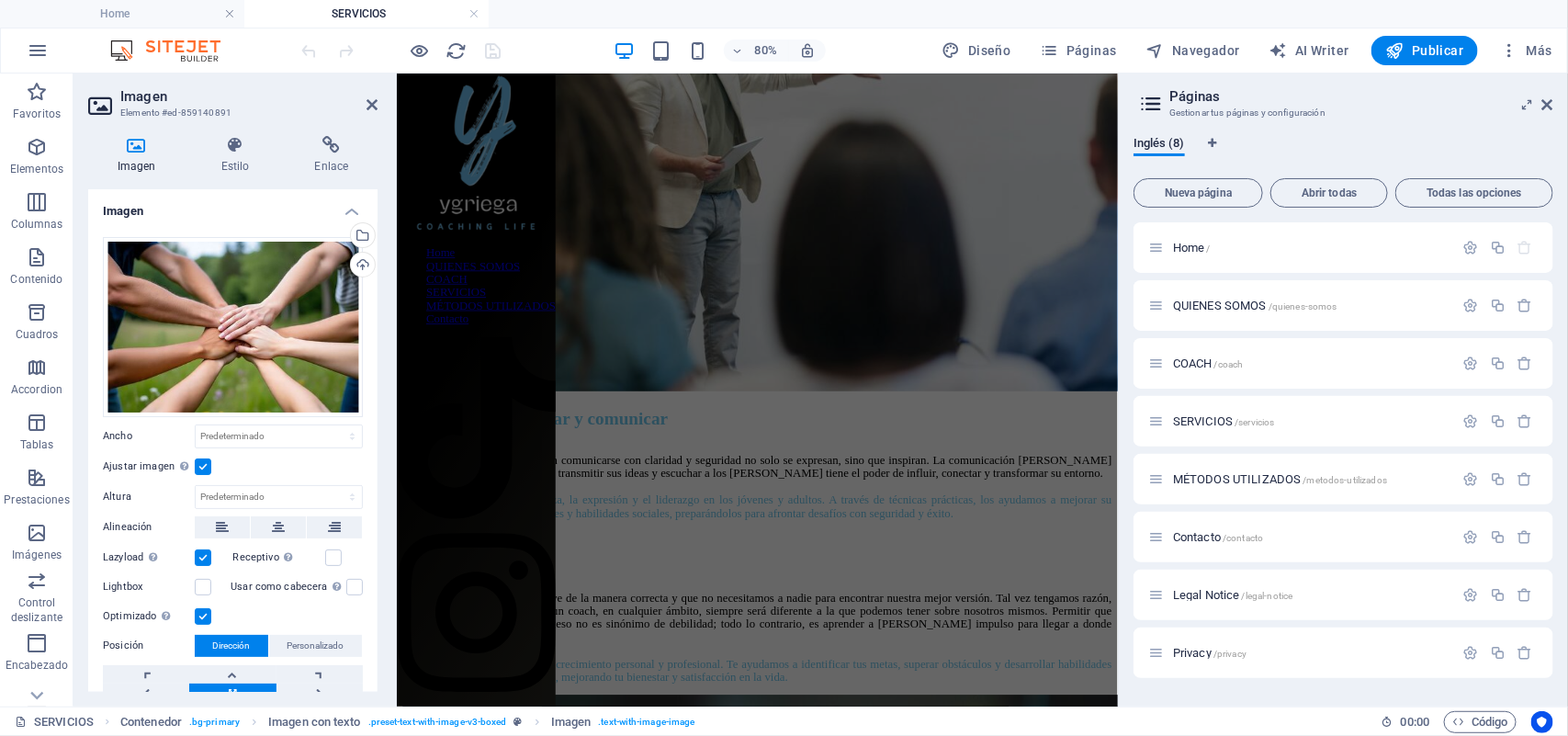
drag, startPoint x: 1286, startPoint y: 287, endPoint x: 1515, endPoint y: 557, distance: 354.0
click at [360, 268] on div "Cargar" at bounding box center [362, 267] width 28 height 28
click at [362, 236] on div "Selecciona archivos del administrador de archivos, de la galería de fotos o car…" at bounding box center [362, 237] width 28 height 28
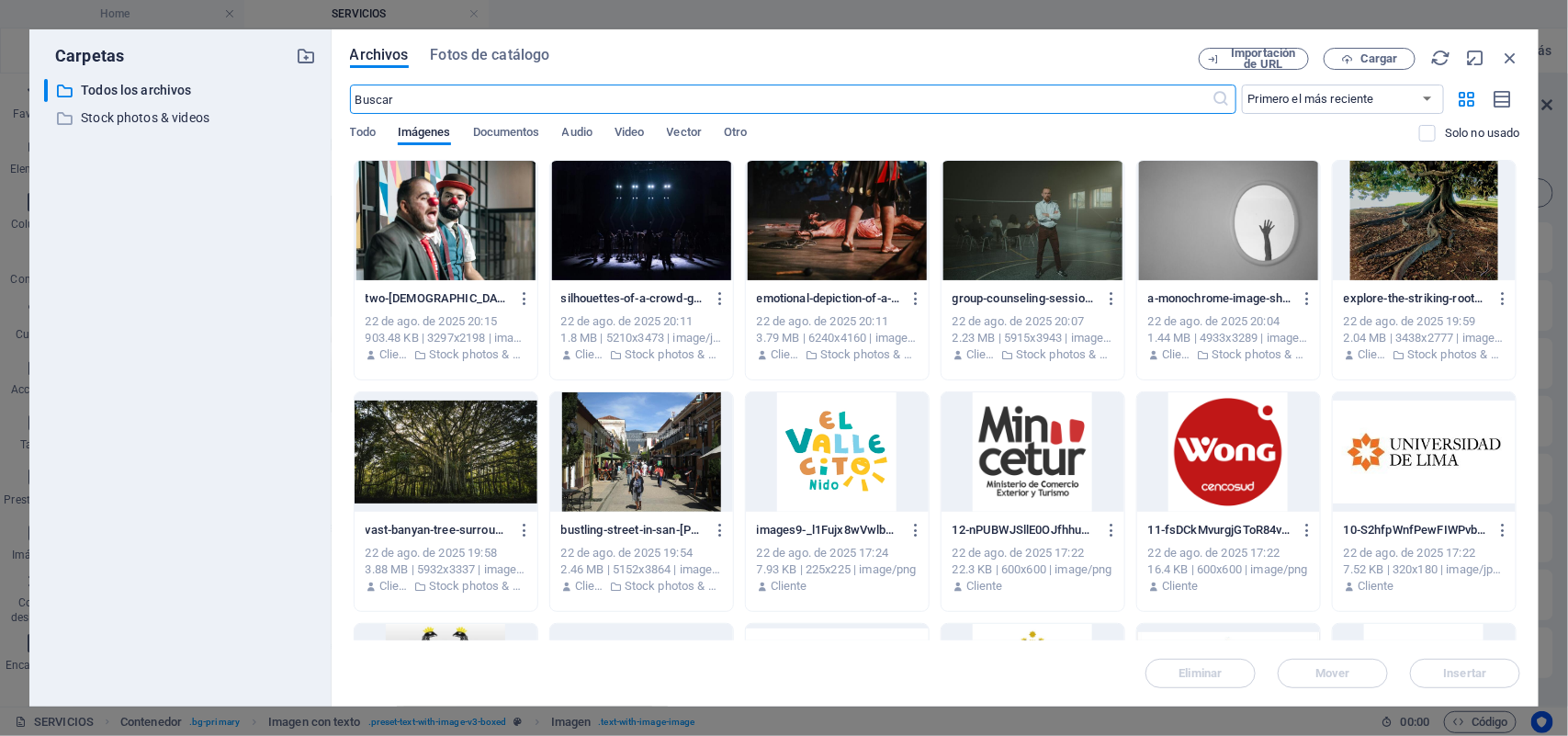
scroll to position [763, 0]
drag, startPoint x: 1520, startPoint y: 319, endPoint x: 1517, endPoint y: 331, distance: 12.4
click at [1516, 369] on div "Arrastra archivos aquí para cargarlos de inmediato two-male-clowns-with-red-nos…" at bounding box center [934, 400] width 1170 height 480
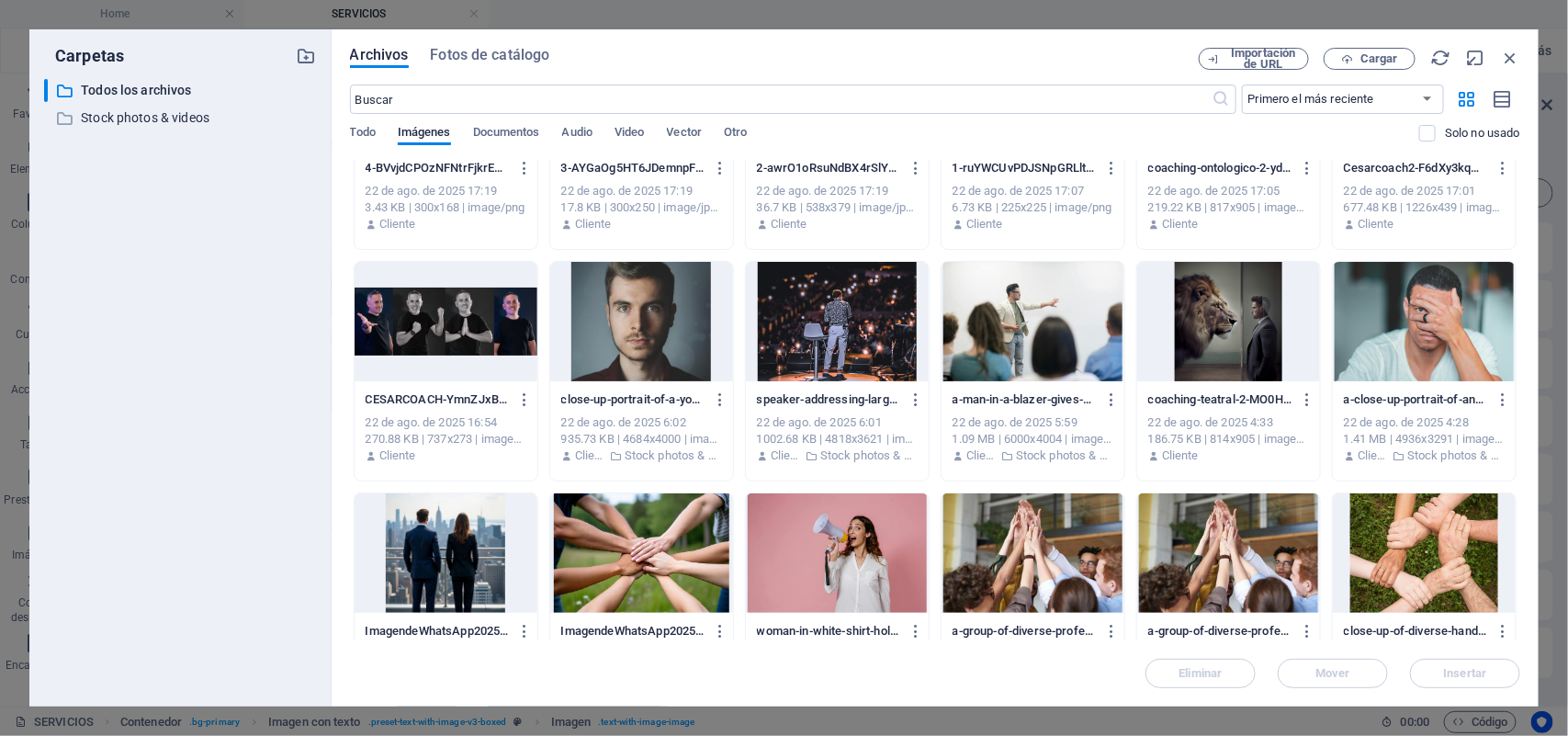
scroll to position [842, 0]
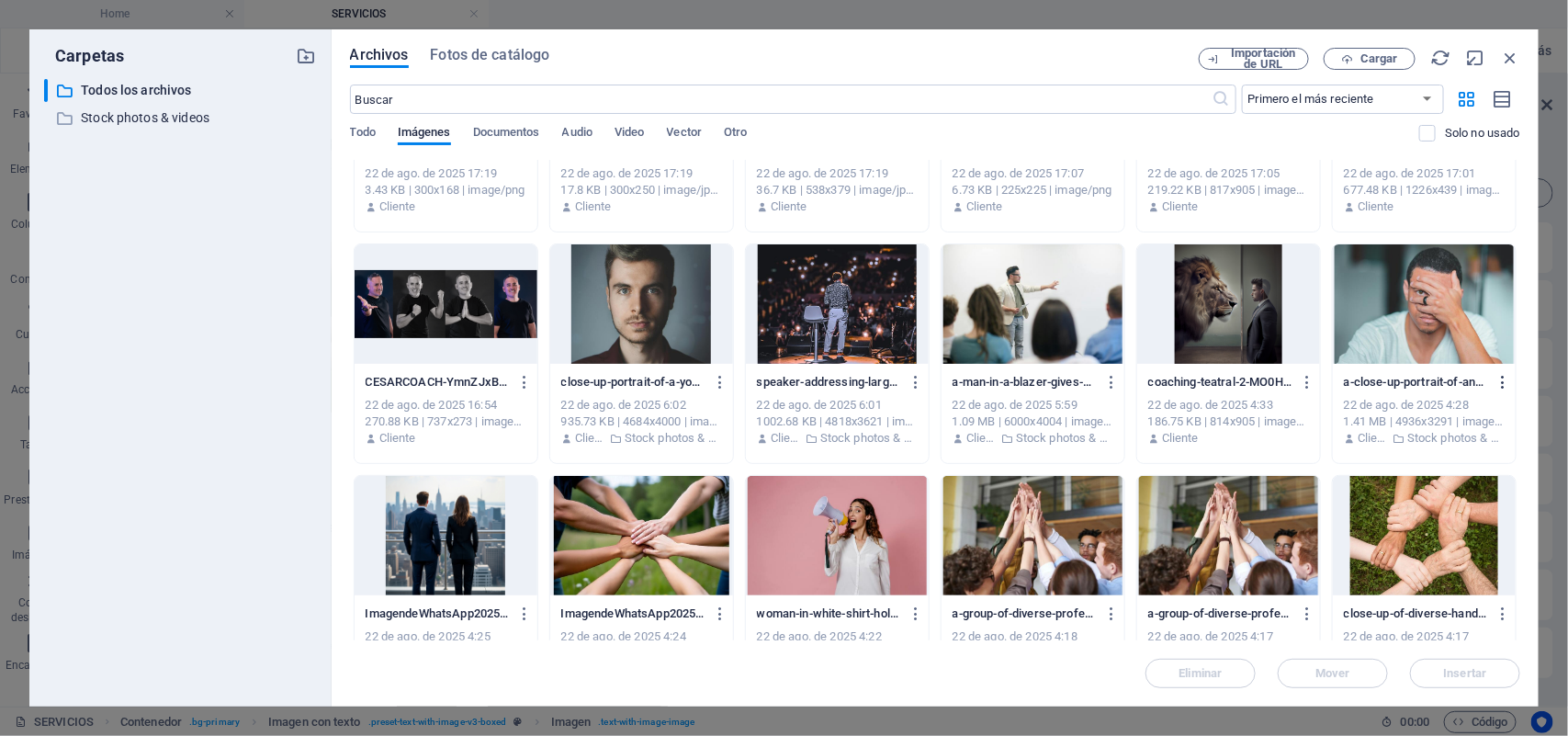
click at [1503, 379] on icon "button" at bounding box center [1503, 382] width 18 height 17
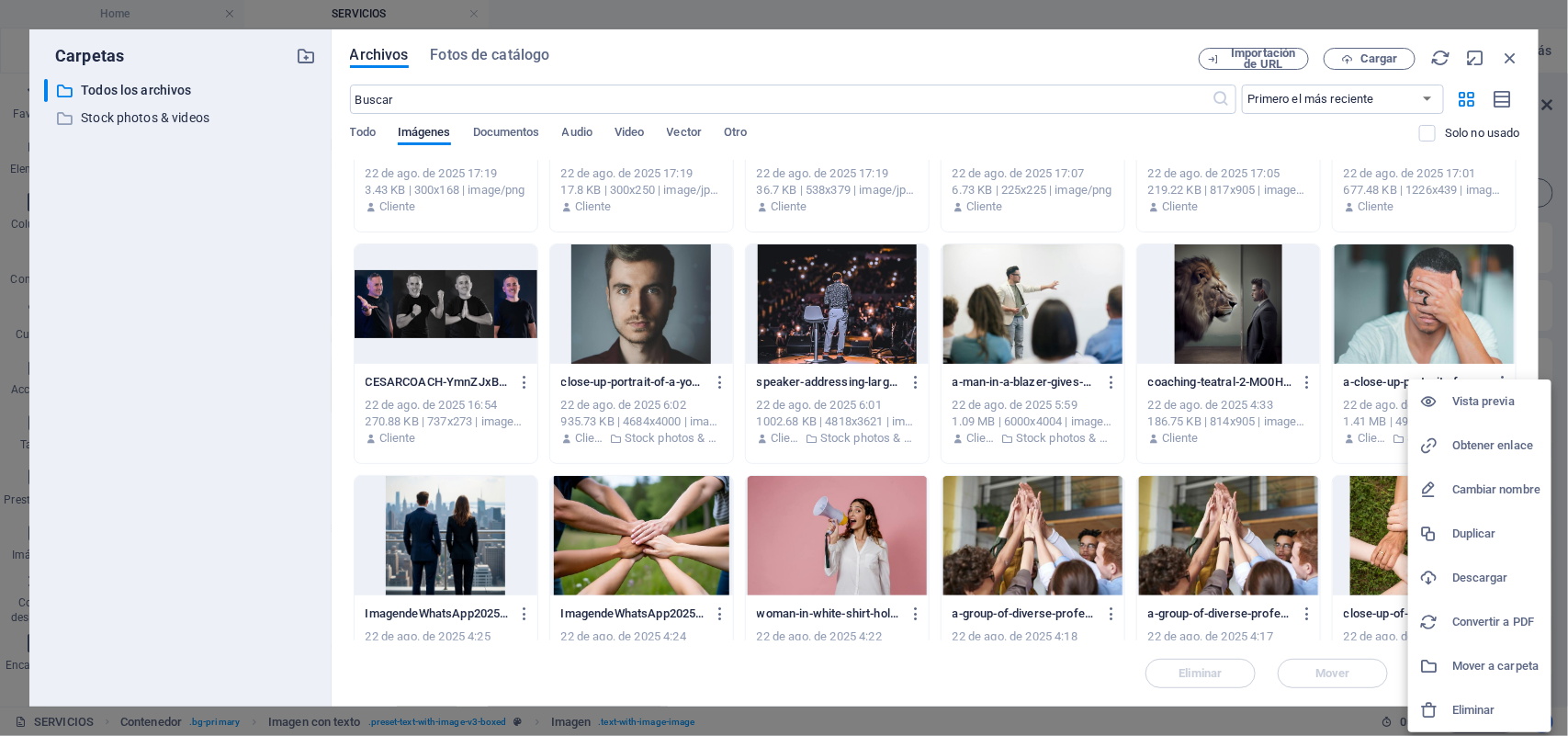
click at [1470, 576] on h6 "Descargar" at bounding box center [1496, 578] width 88 height 22
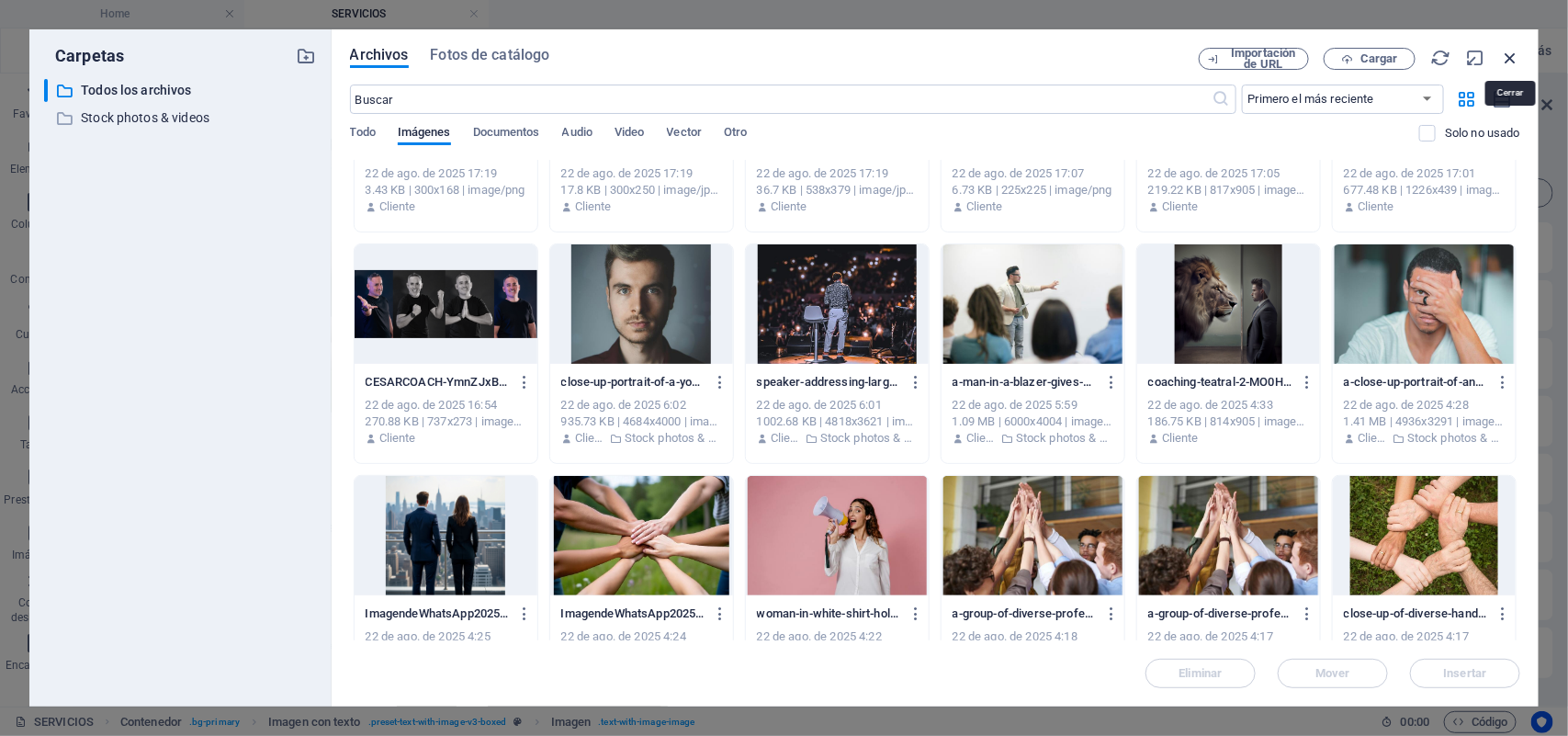
click at [1509, 58] on icon "button" at bounding box center [1510, 58] width 20 height 20
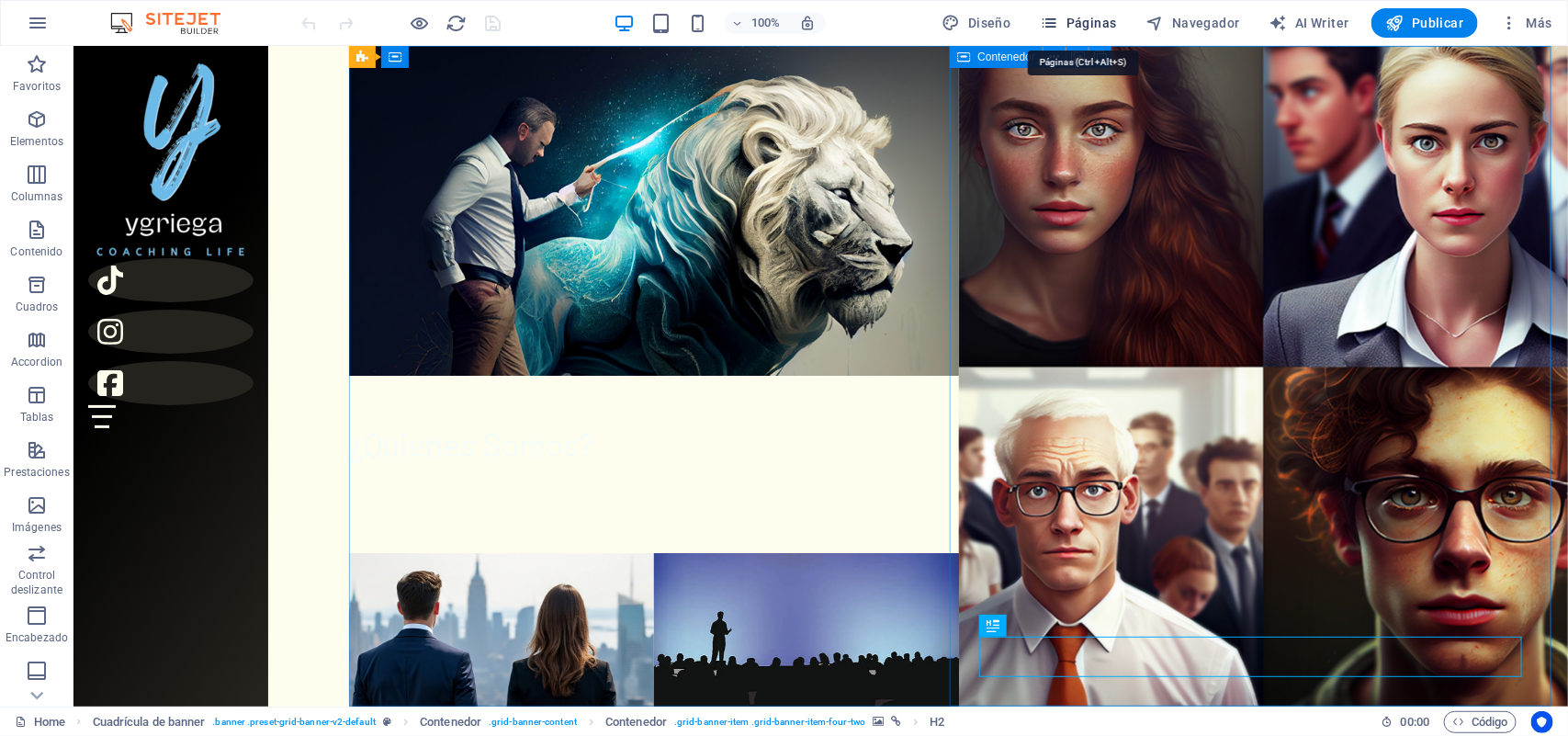
click at [1084, 15] on span "Páginas" at bounding box center [1079, 23] width 76 height 19
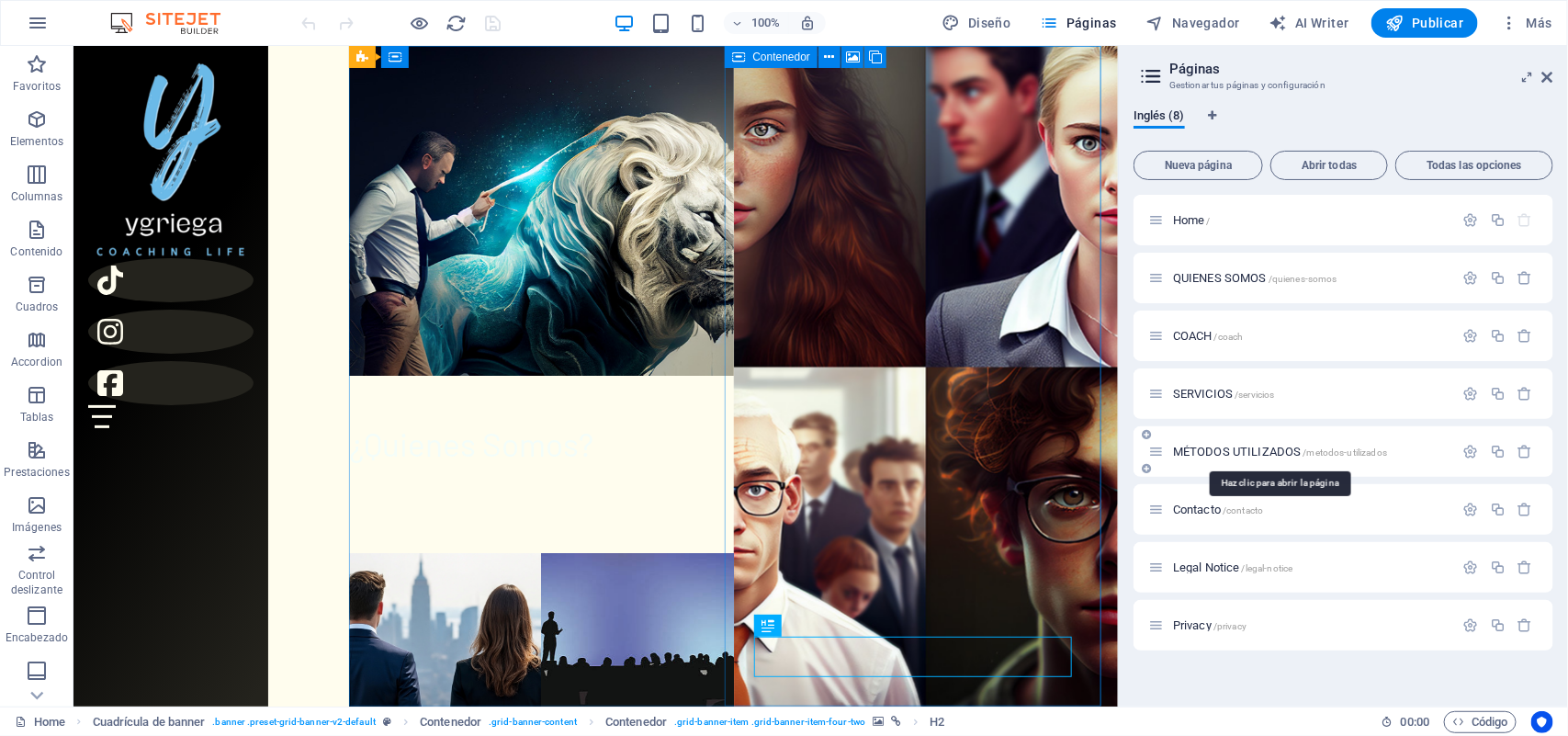
click at [1224, 452] on span "MÉTODOS UTILIZADOS /metodos-utilizados" at bounding box center [1280, 451] width 214 height 14
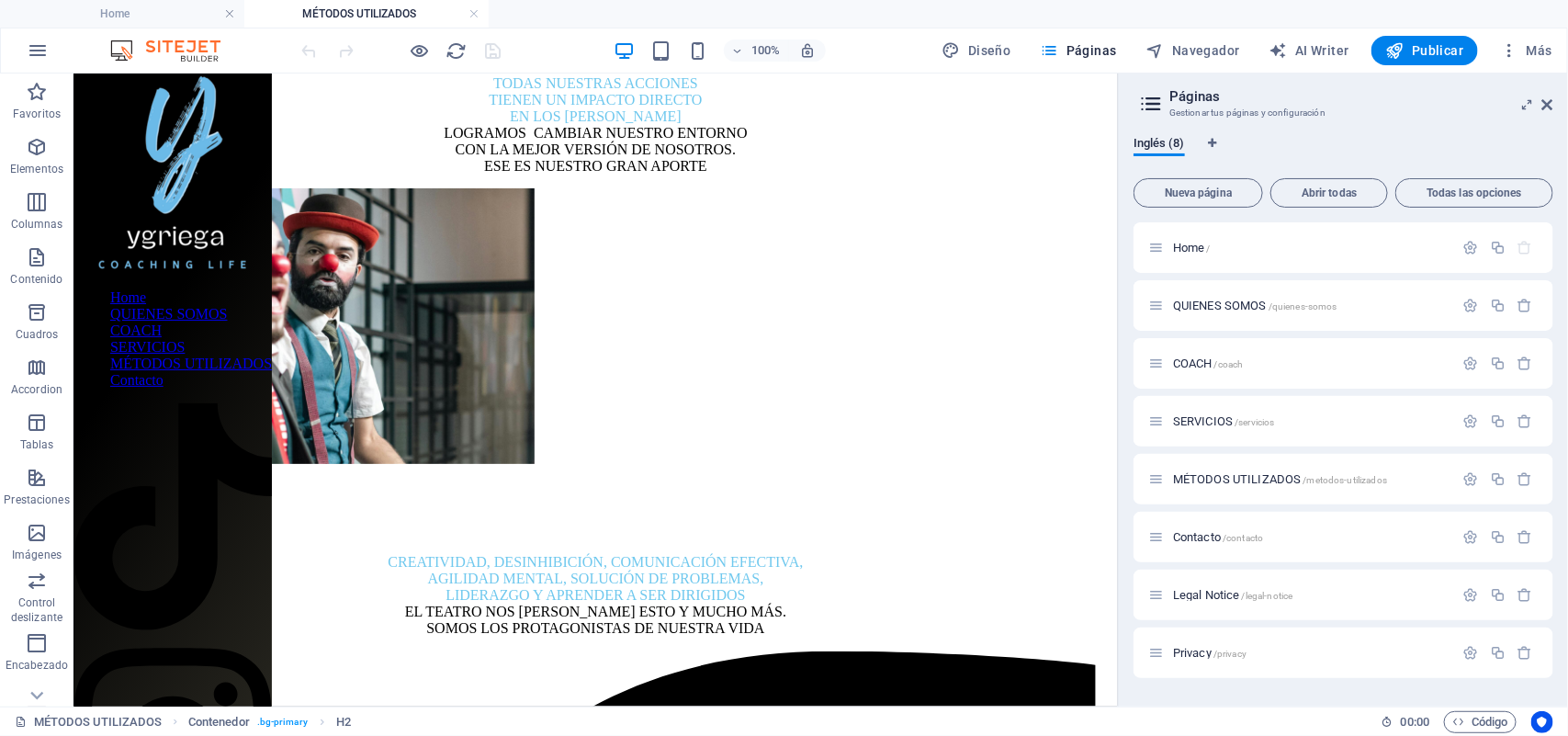
scroll to position [1442, 0]
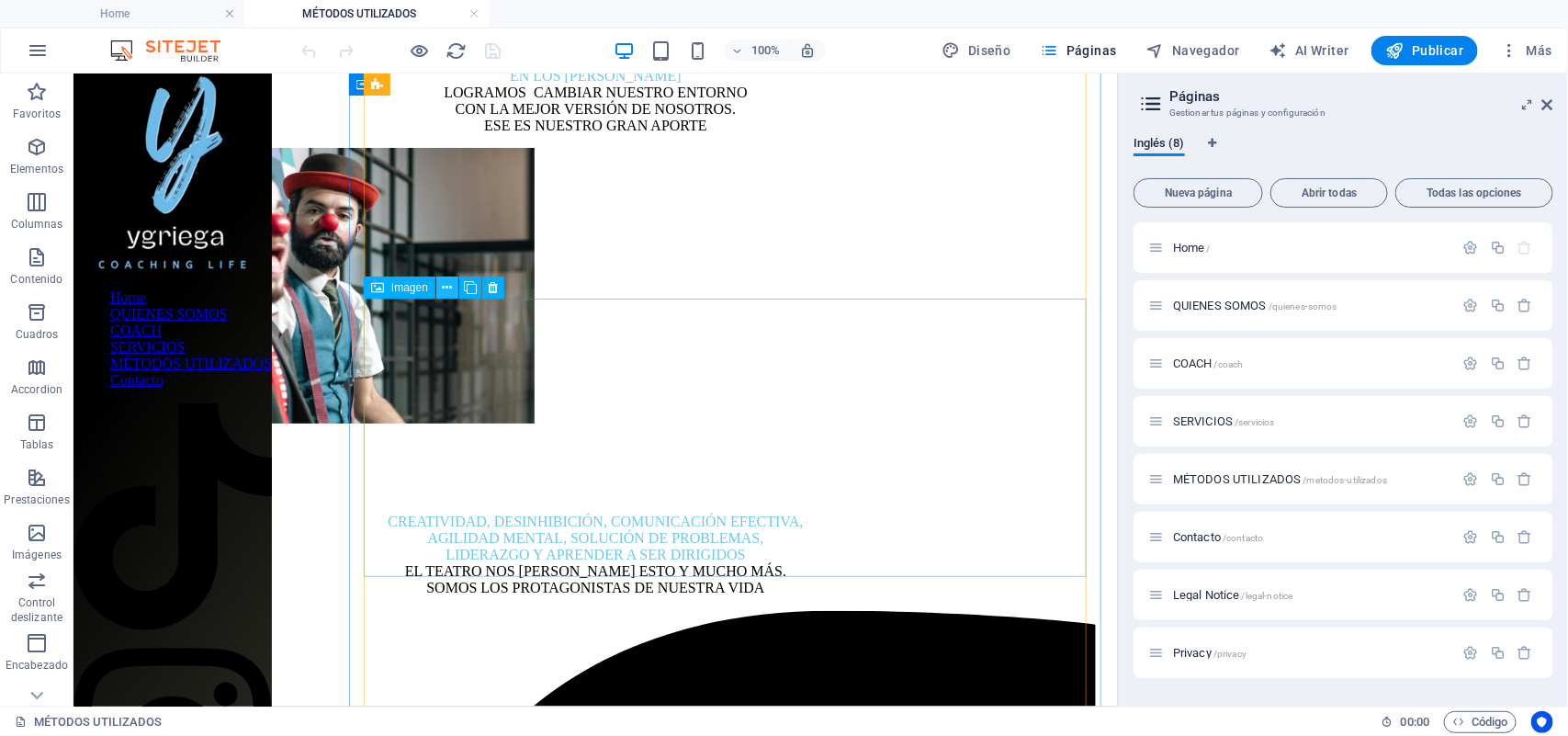
click at [442, 283] on icon at bounding box center [447, 287] width 10 height 20
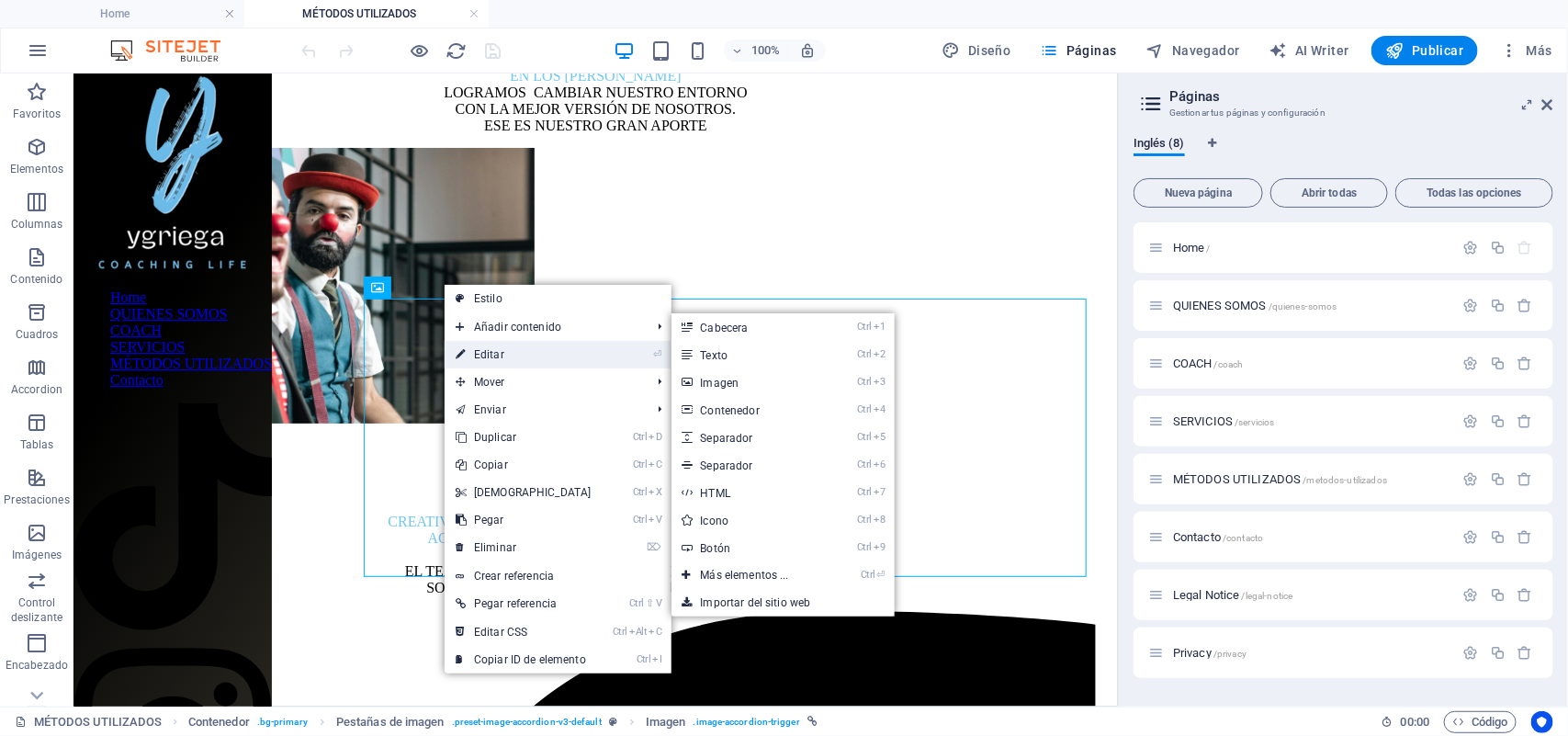
click at [482, 361] on link "⏎ Editar" at bounding box center [523, 355] width 158 height 28
select select "px"
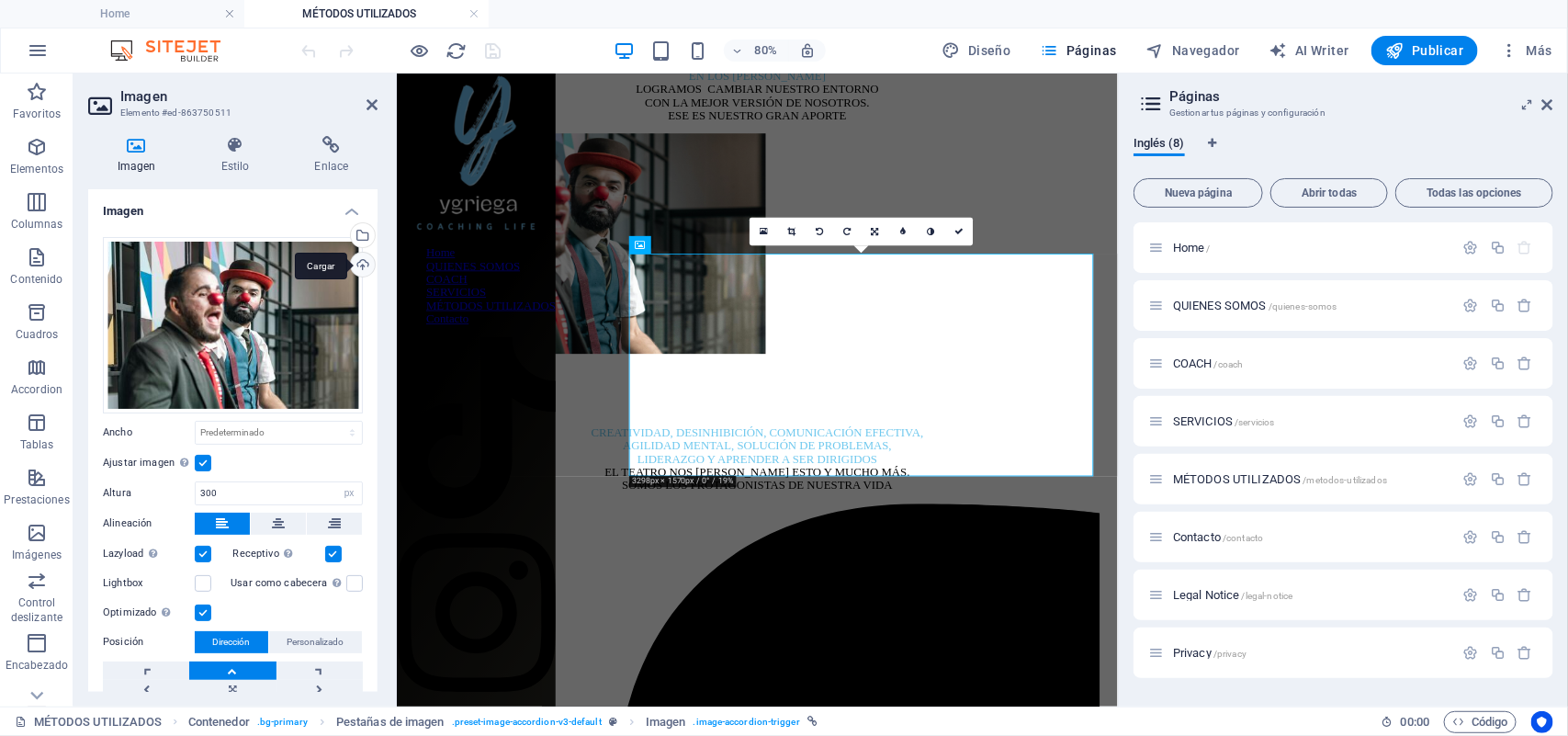
click at [355, 265] on div "Cargar" at bounding box center [362, 267] width 28 height 28
click at [358, 230] on div "Selecciona archivos del administrador de archivos, de la galería de fotos o car…" at bounding box center [362, 237] width 28 height 28
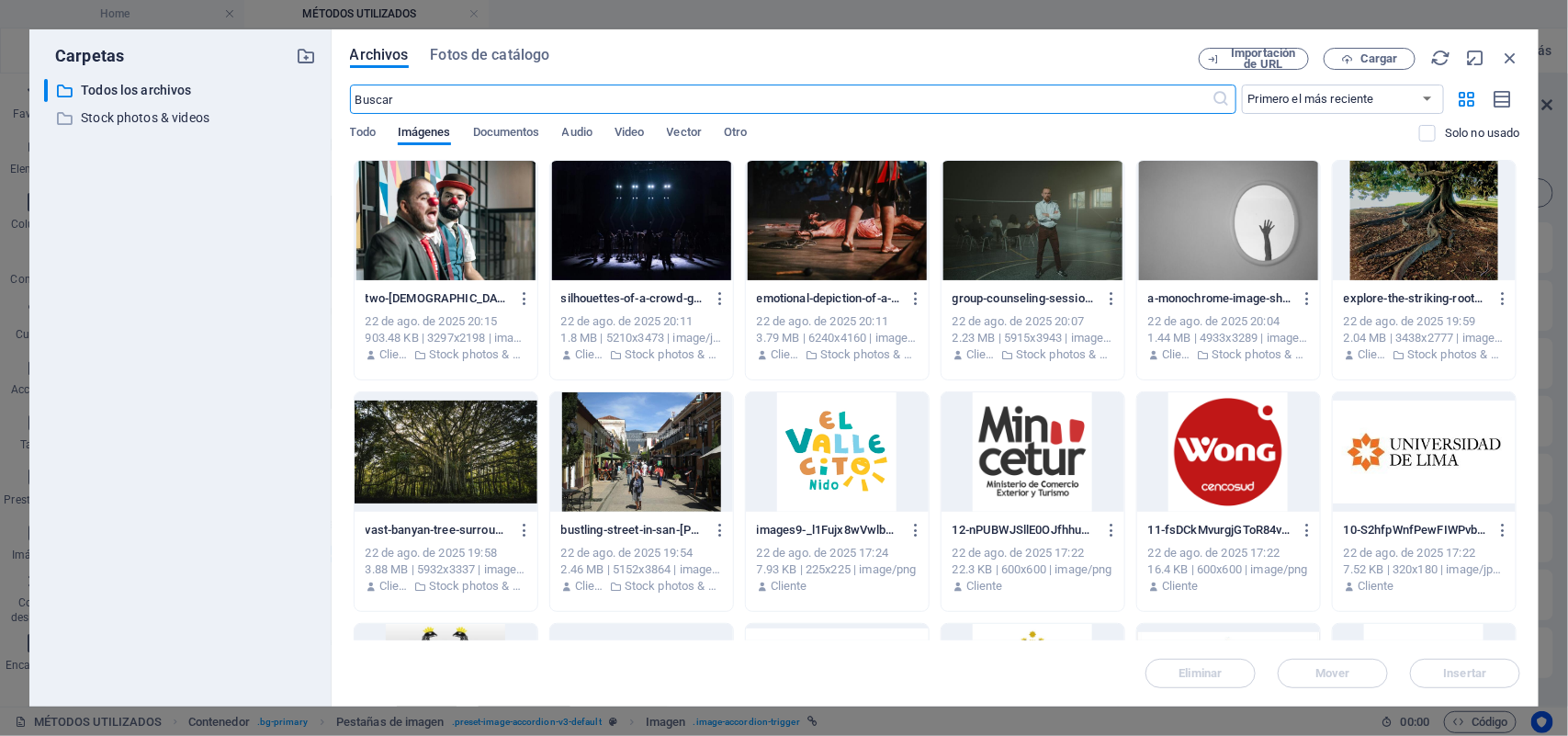
scroll to position [173, 0]
click at [521, 298] on icon "button" at bounding box center [524, 298] width 18 height 17
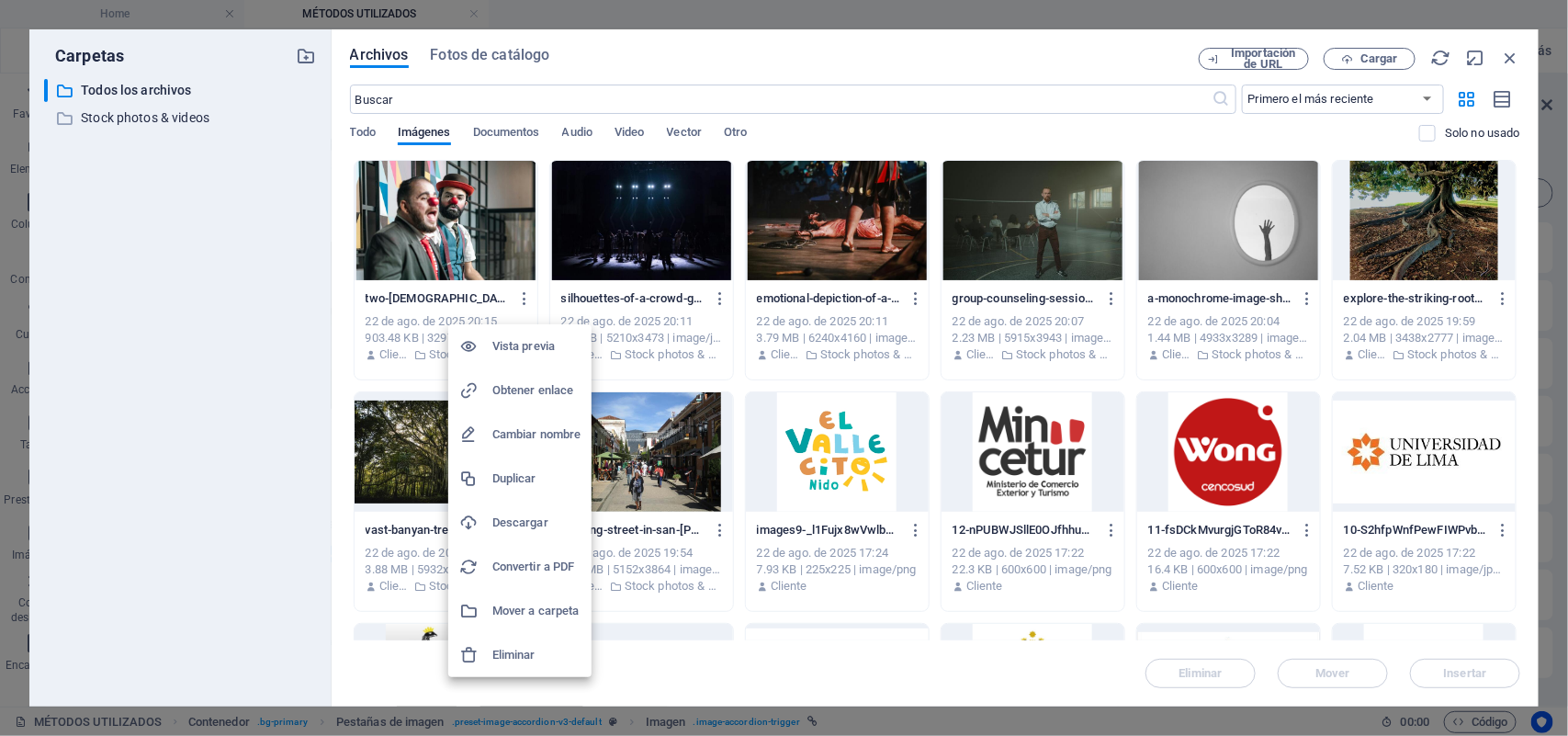
click at [514, 523] on h6 "Descargar" at bounding box center [536, 522] width 88 height 22
